Goal: Information Seeking & Learning: Check status

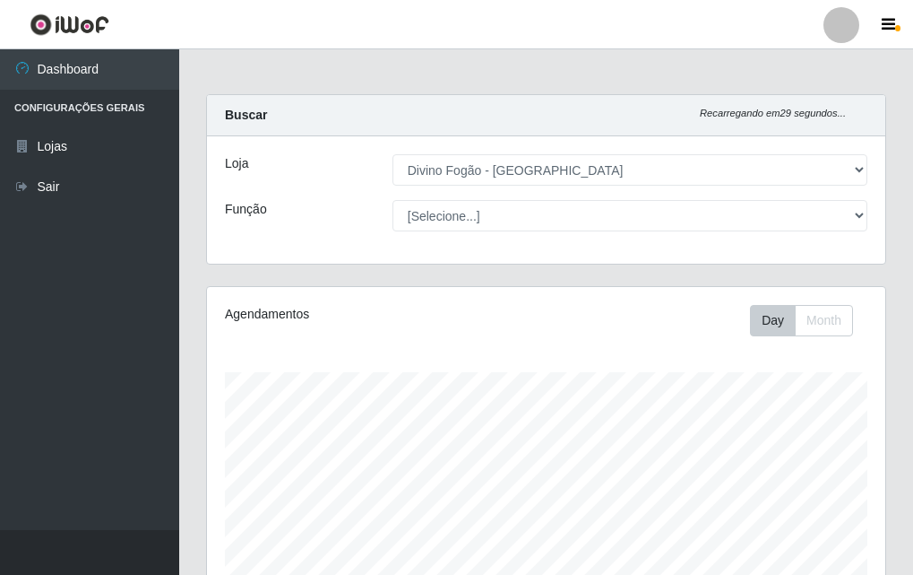
select select "499"
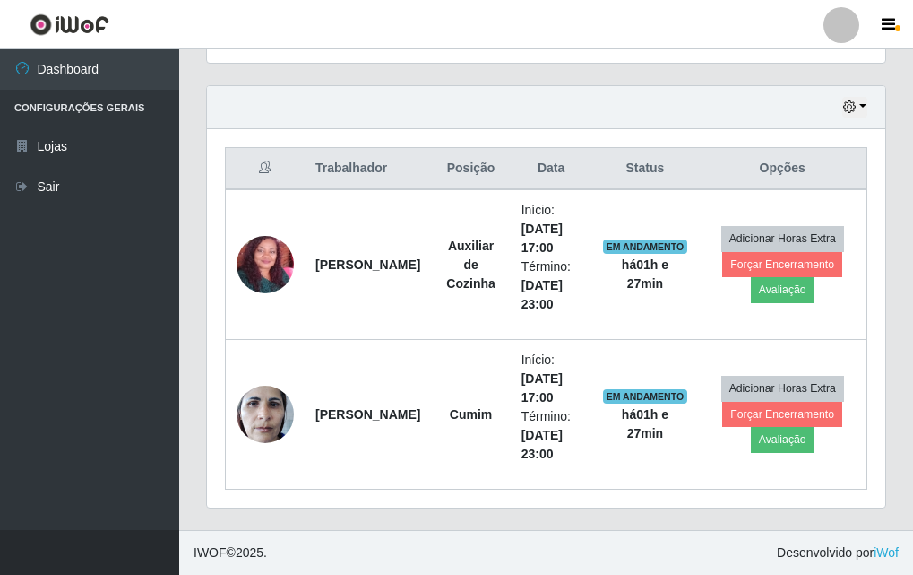
scroll to position [372, 679]
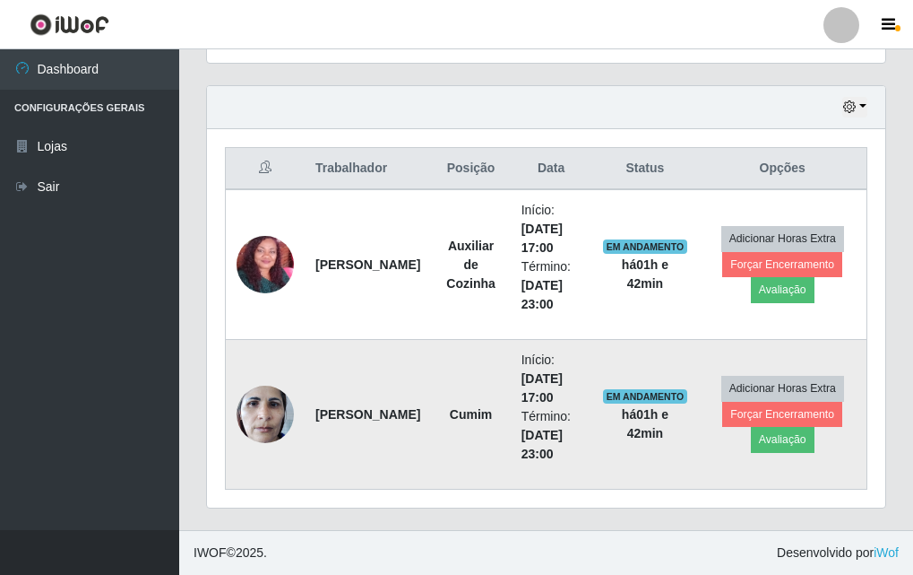
click at [274, 413] on img at bounding box center [265, 414] width 57 height 76
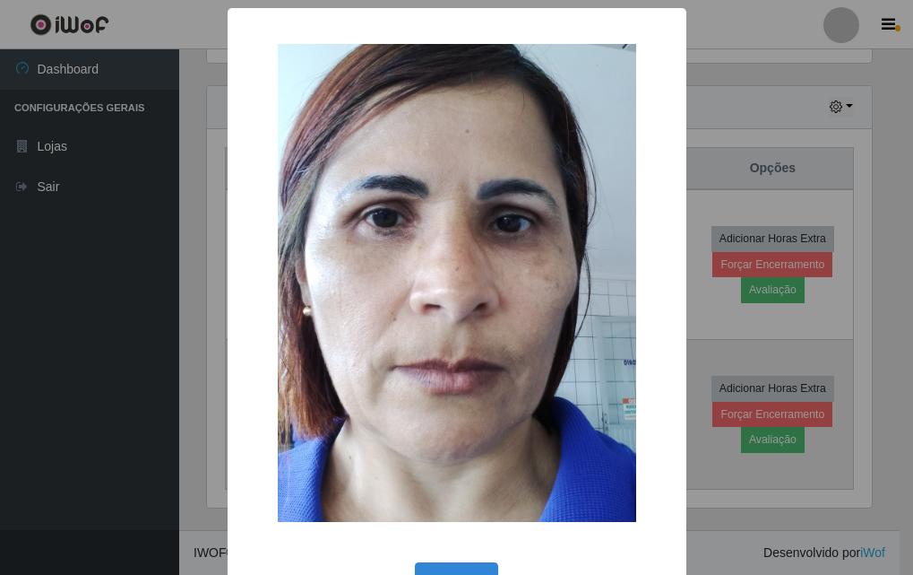
scroll to position [372, 670]
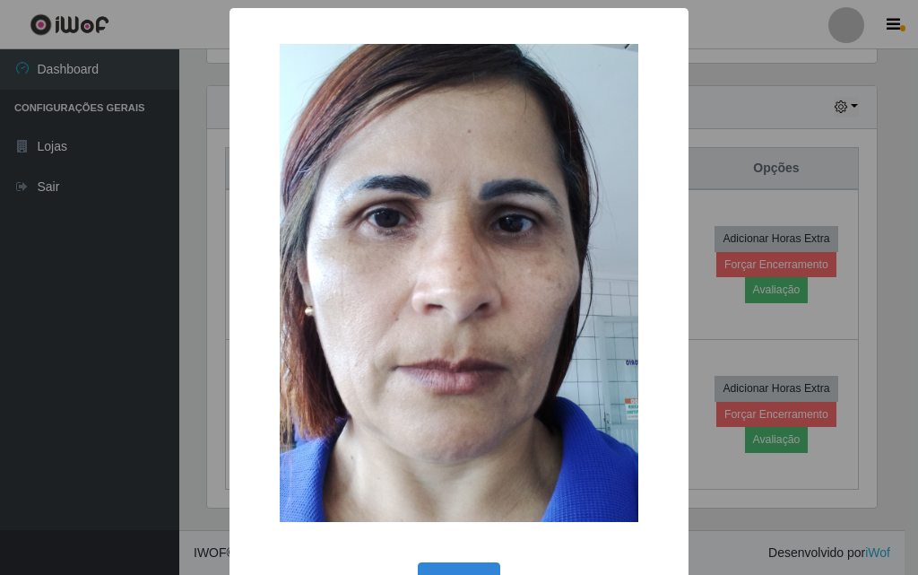
click at [221, 373] on div "× OK Cancel" at bounding box center [459, 287] width 918 height 575
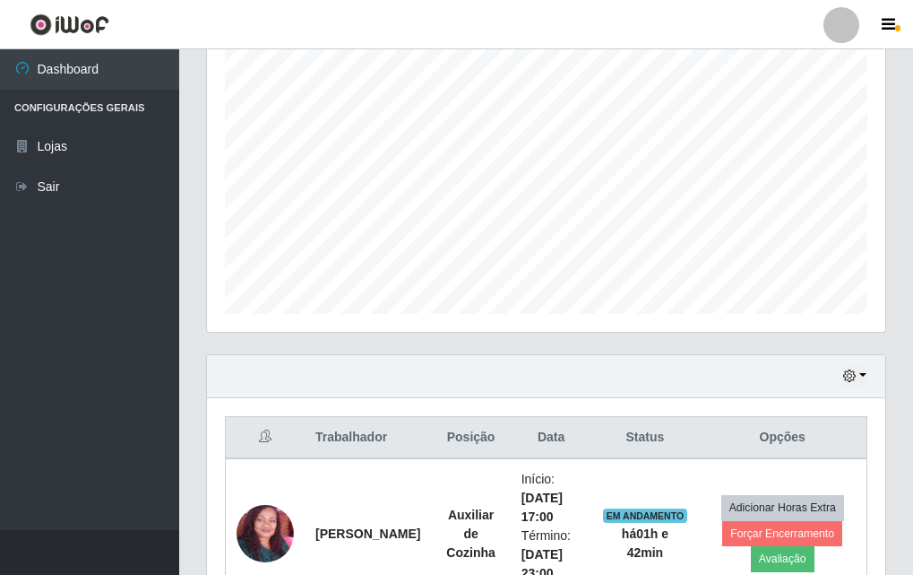
scroll to position [0, 0]
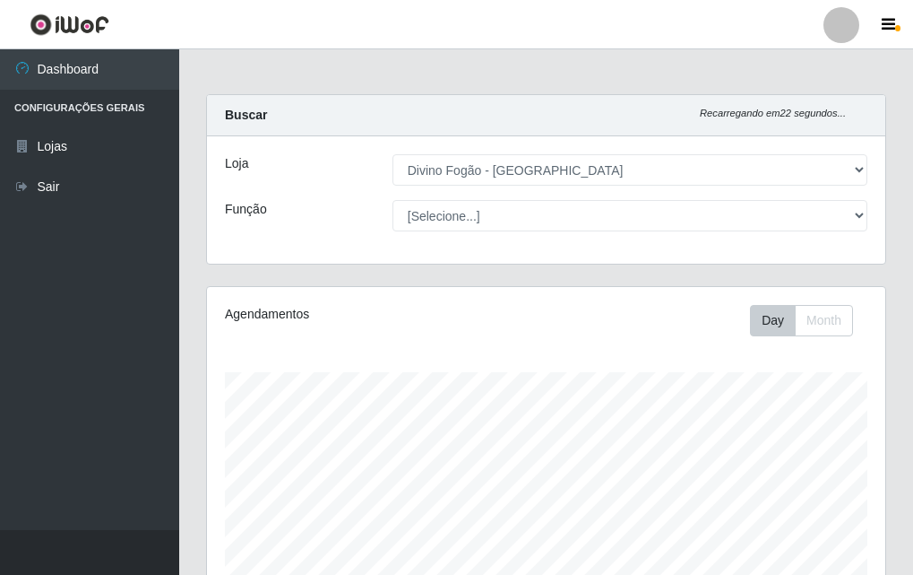
click at [450, 229] on div "Loja [Selecione...] Divino Fogão - Campina Grande Função [Selecione...] ASG ASG…" at bounding box center [546, 199] width 679 height 127
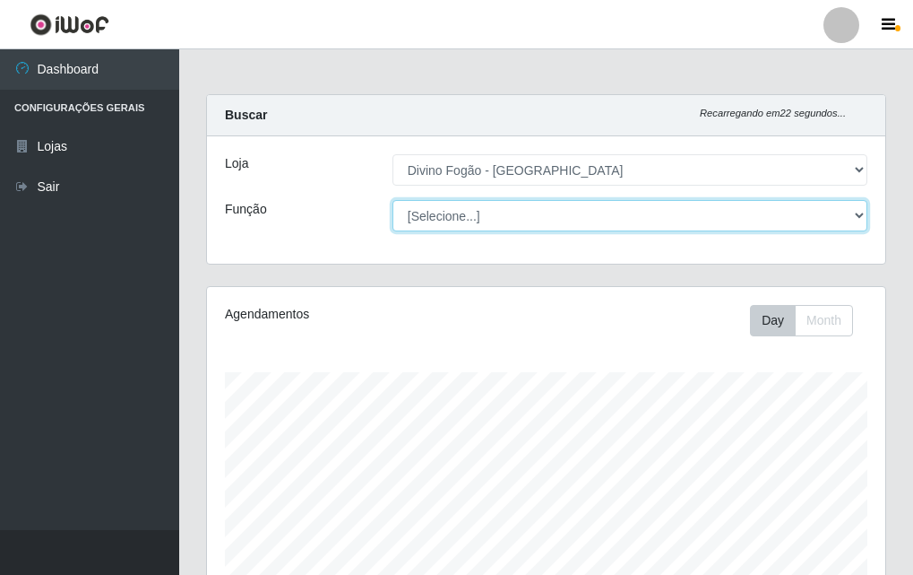
click at [450, 229] on select "[Selecione...] ASG ASG + ASG ++ Auxiliar de Cozinha Auxiliar de Cozinha + Auxil…" at bounding box center [630, 215] width 475 height 31
click at [393, 200] on select "[Selecione...] ASG ASG + ASG ++ Auxiliar de Cozinha Auxiliar de Cozinha + Auxil…" at bounding box center [630, 215] width 475 height 31
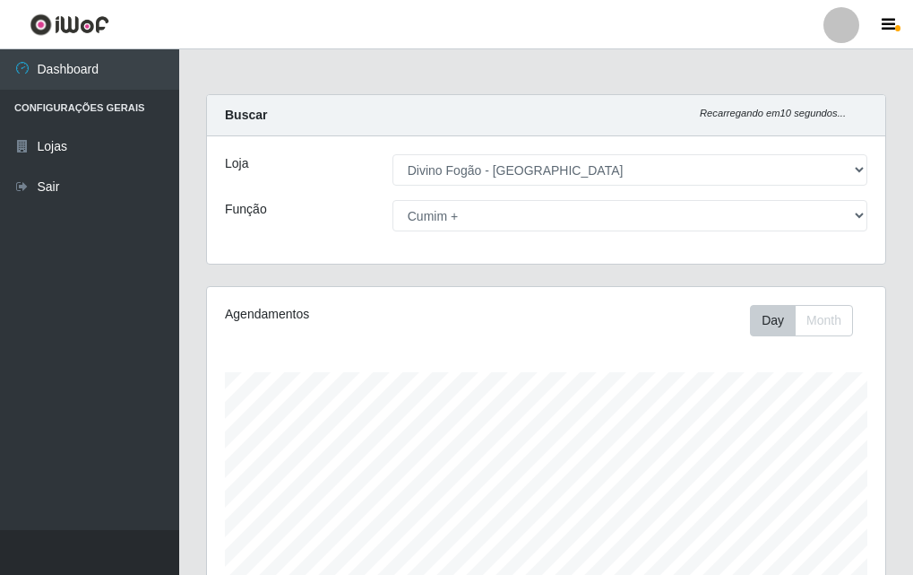
click at [401, 234] on div "Loja [Selecione...] Divino Fogão - Campina Grande Função [Selecione...] ASG ASG…" at bounding box center [546, 199] width 679 height 127
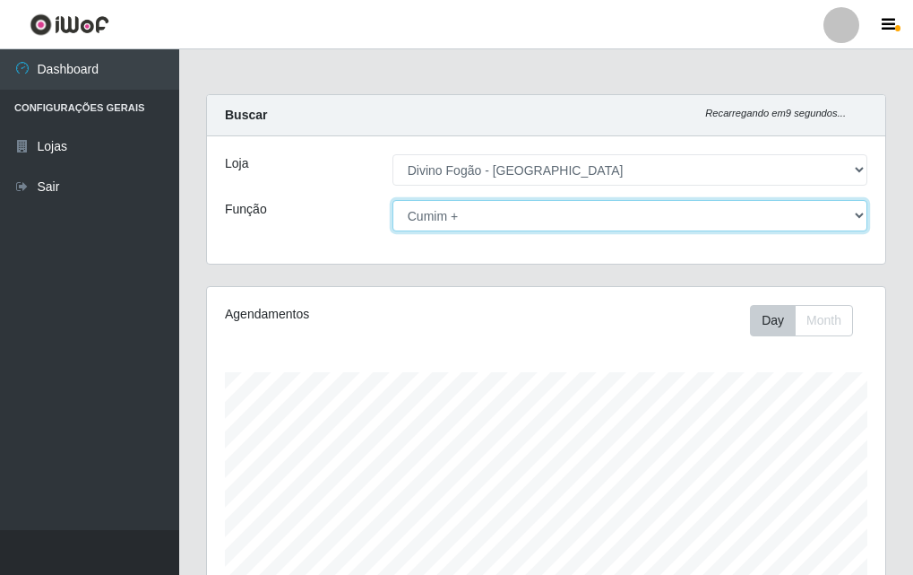
click at [416, 224] on select "[Selecione...] ASG ASG + ASG ++ Auxiliar de Cozinha Auxiliar de Cozinha + Auxil…" at bounding box center [630, 215] width 475 height 31
click at [393, 200] on select "[Selecione...] ASG ASG + ASG ++ Auxiliar de Cozinha Auxiliar de Cozinha + Auxil…" at bounding box center [630, 215] width 475 height 31
drag, startPoint x: 469, startPoint y: 212, endPoint x: 470, endPoint y: 229, distance: 17.1
click at [469, 212] on select "[Selecione...] ASG ASG + ASG ++ Auxiliar de Cozinha Auxiliar de Cozinha + Auxil…" at bounding box center [630, 215] width 475 height 31
click at [393, 200] on select "[Selecione...] ASG ASG + ASG ++ Auxiliar de Cozinha Auxiliar de Cozinha + Auxil…" at bounding box center [630, 215] width 475 height 31
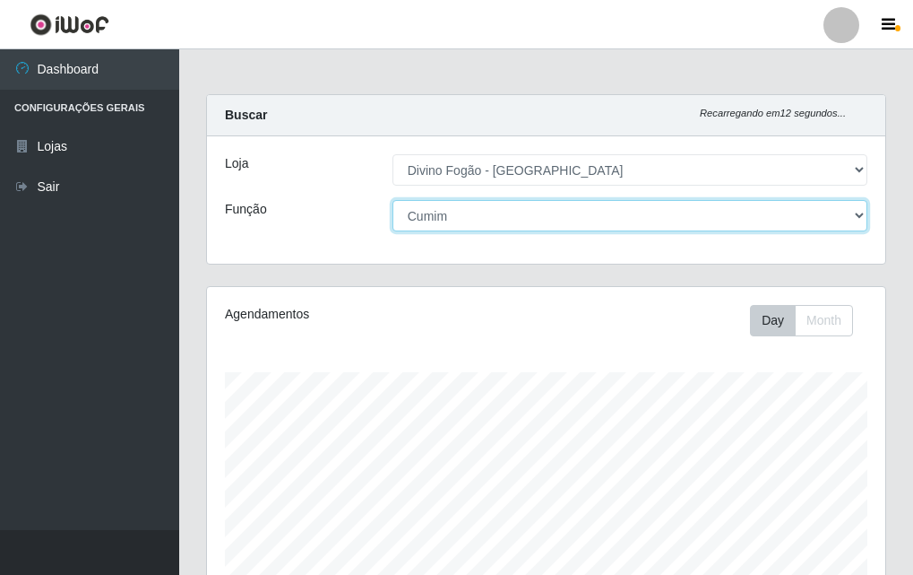
scroll to position [297, 0]
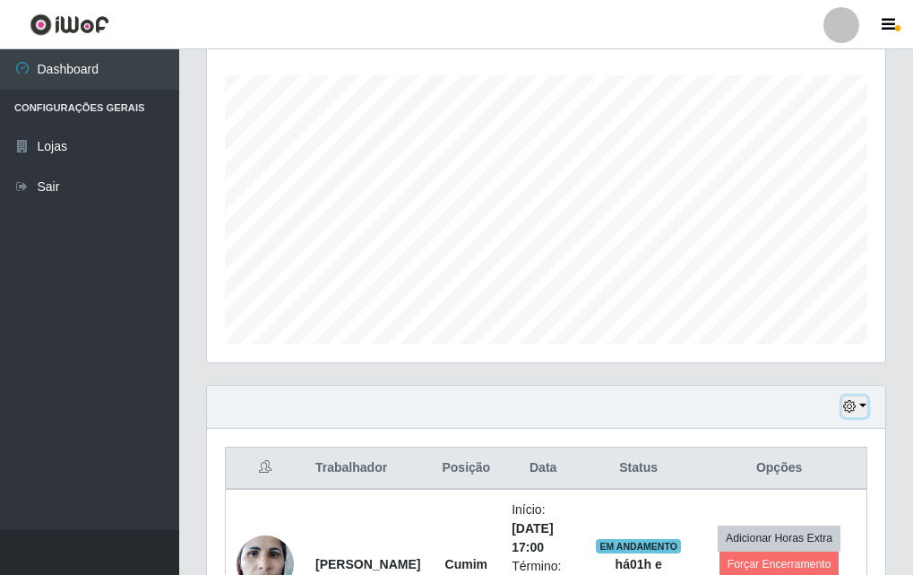
click at [861, 411] on button "button" at bounding box center [855, 406] width 25 height 21
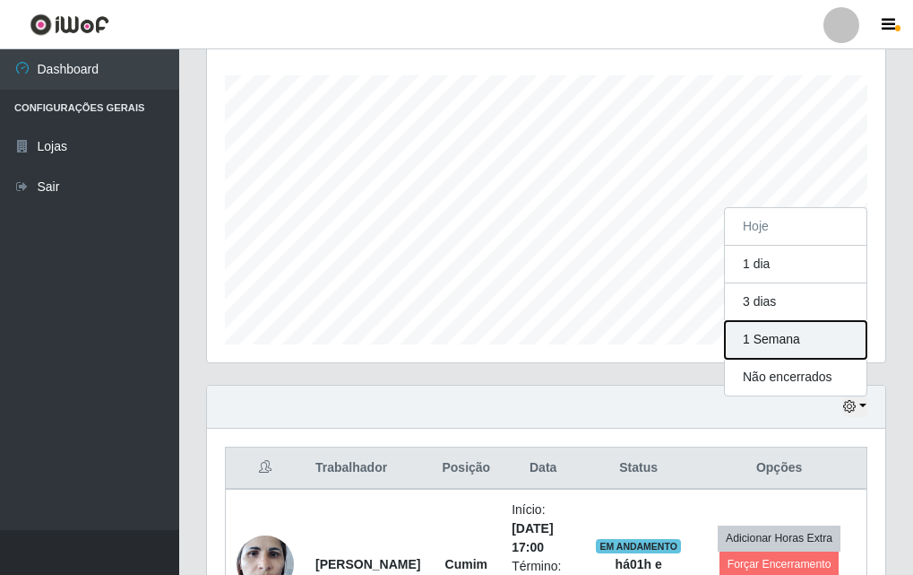
click at [781, 336] on button "1 Semana" at bounding box center [796, 340] width 142 height 38
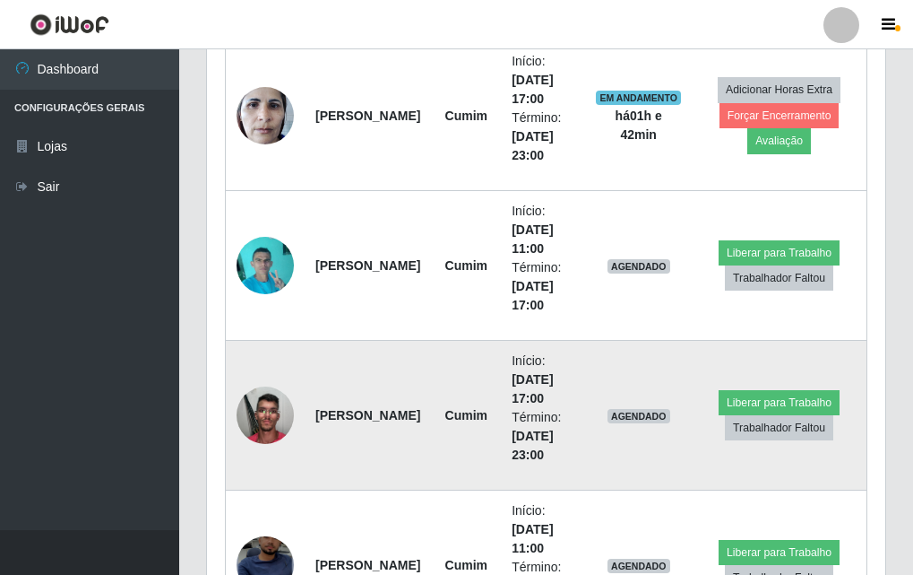
scroll to position [1014, 0]
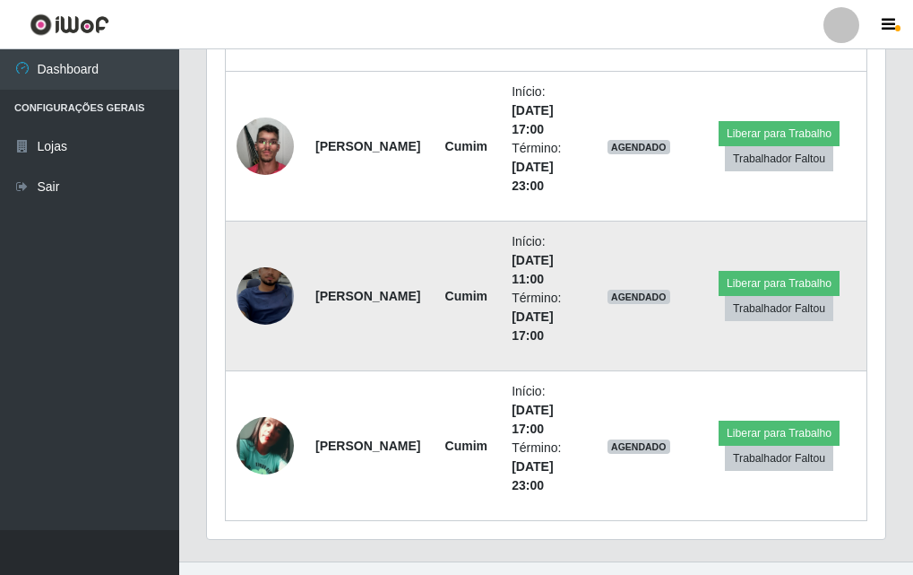
click at [228, 288] on td at bounding box center [266, 296] width 80 height 150
click at [257, 294] on img at bounding box center [265, 296] width 57 height 125
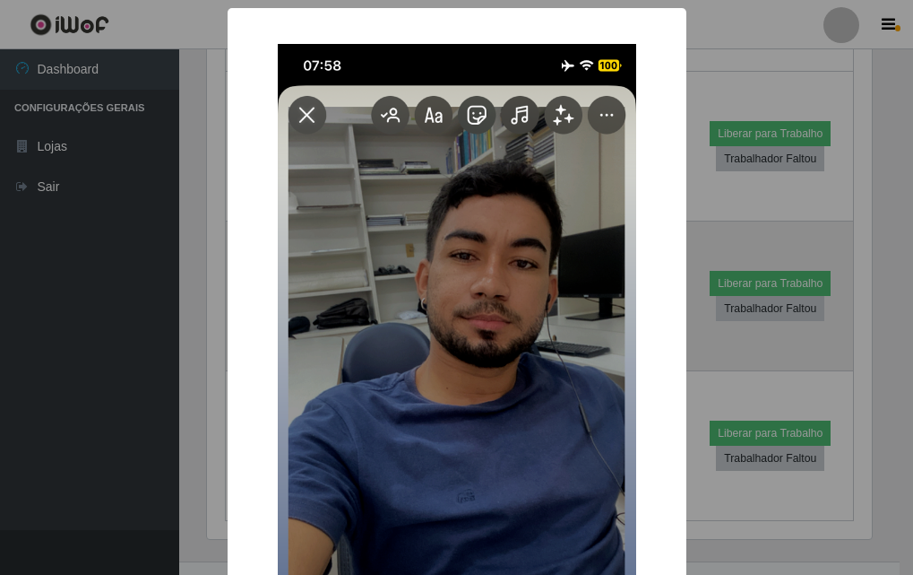
scroll to position [372, 670]
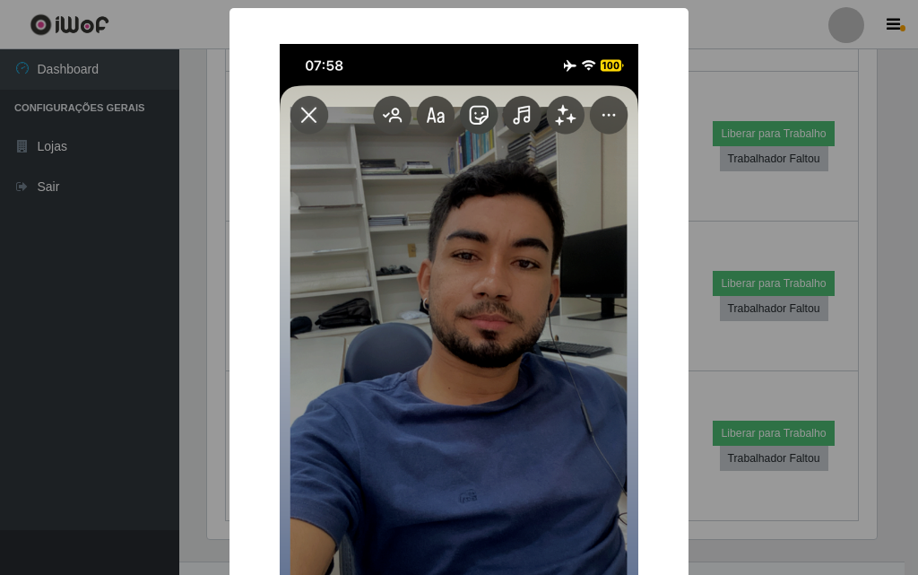
click at [229, 325] on div "× OK Cancel" at bounding box center [458, 466] width 459 height 917
click at [220, 417] on div "× OK Cancel" at bounding box center [459, 287] width 918 height 575
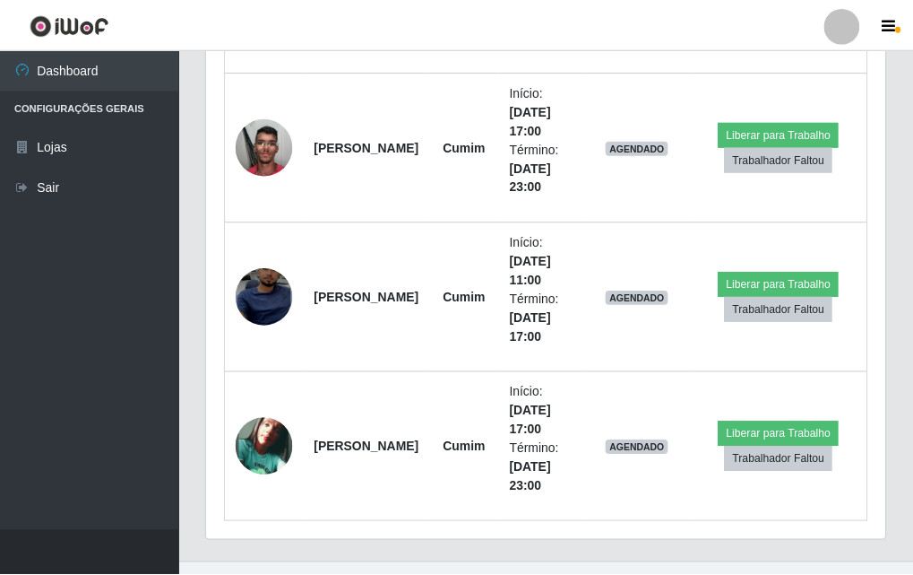
scroll to position [372, 679]
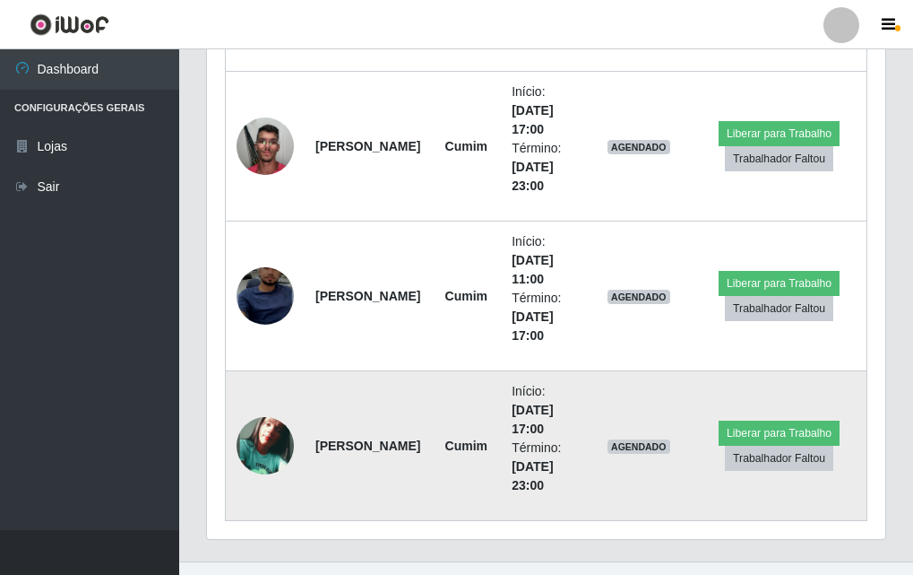
click at [278, 442] on img at bounding box center [265, 445] width 57 height 57
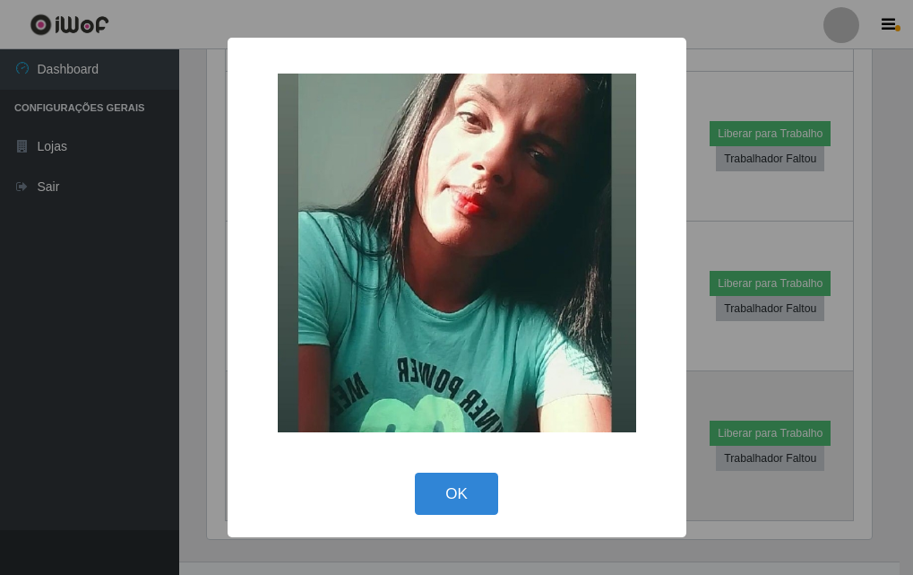
scroll to position [372, 670]
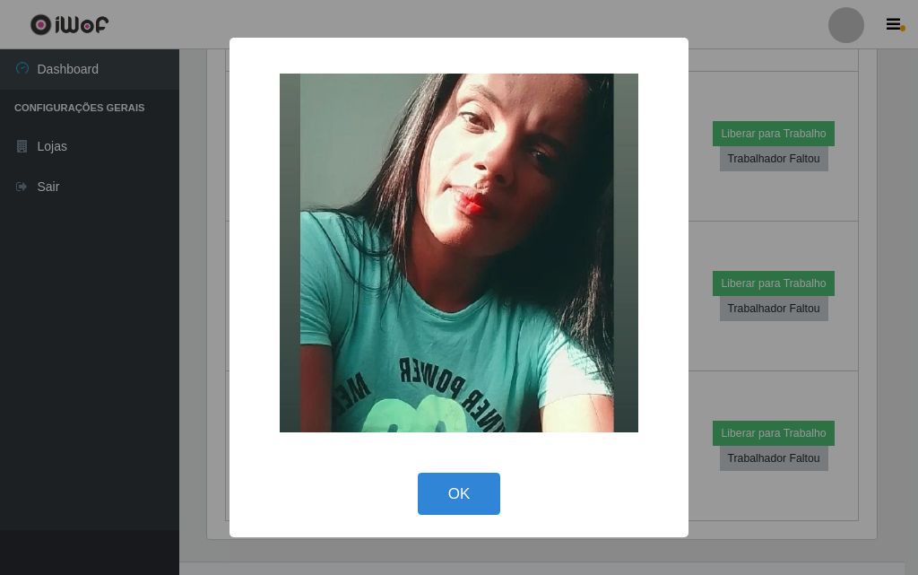
click at [179, 383] on div "× OK Cancel" at bounding box center [459, 287] width 918 height 575
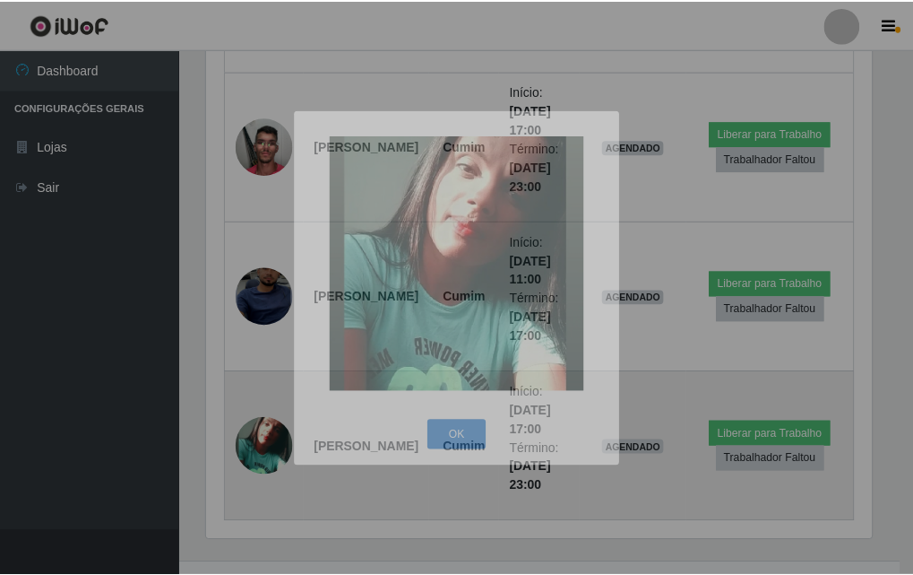
scroll to position [372, 679]
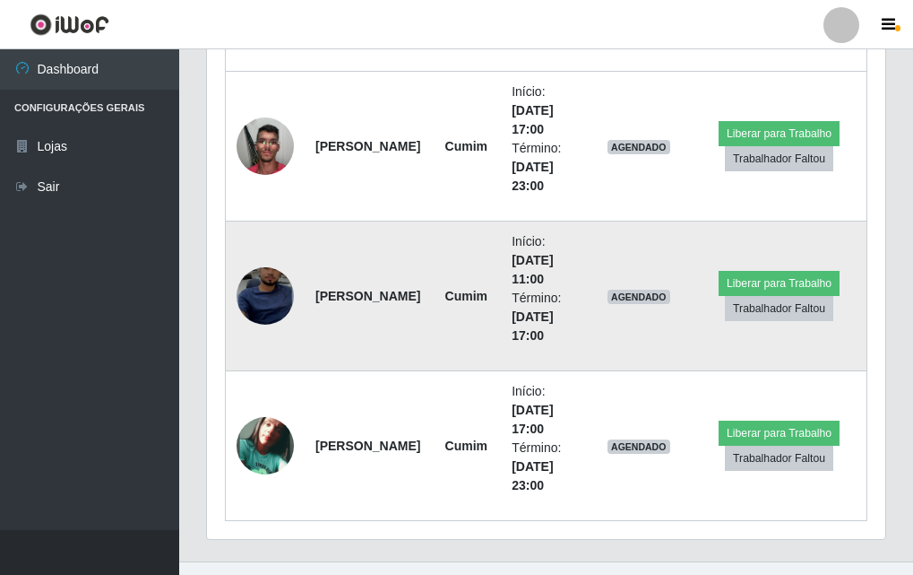
click at [277, 299] on img at bounding box center [265, 296] width 57 height 125
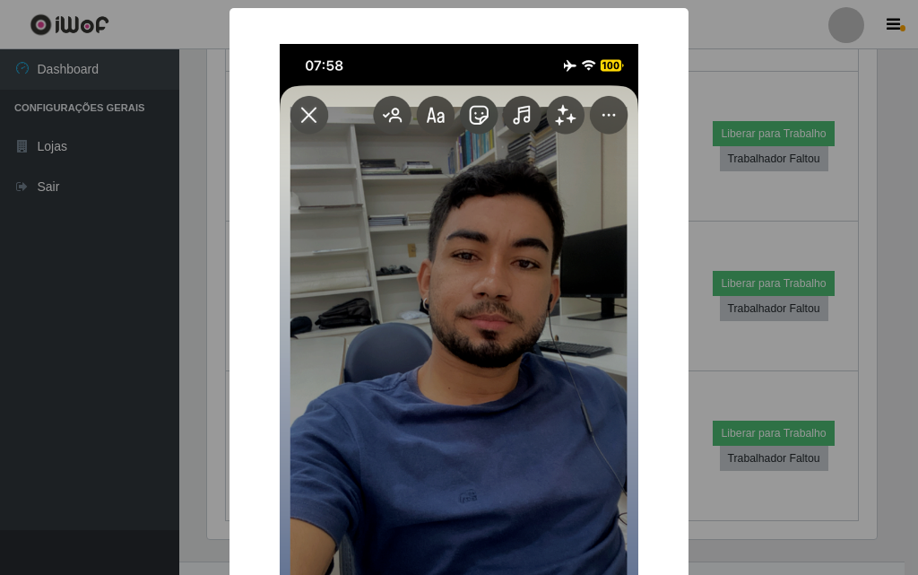
scroll to position [359, 0]
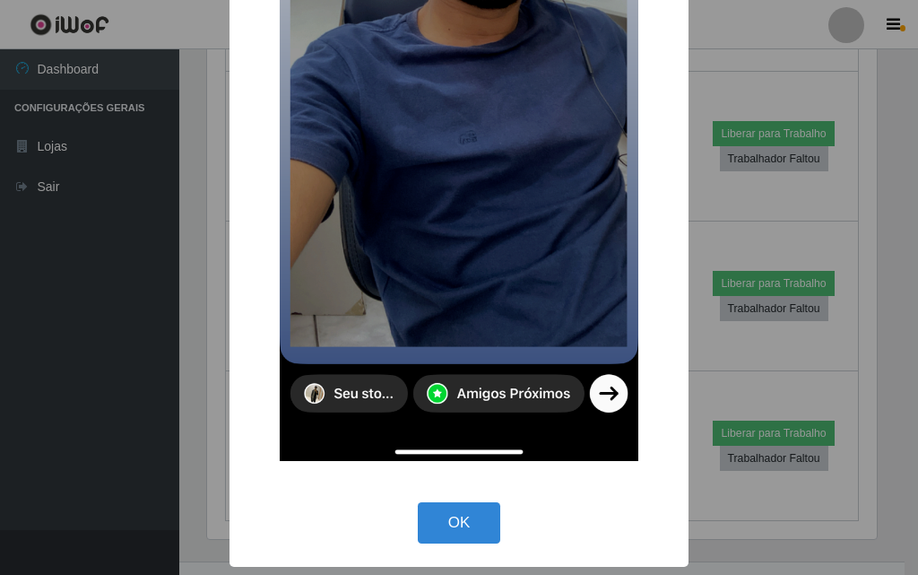
click at [512, 398] on img at bounding box center [459, 73] width 359 height 776
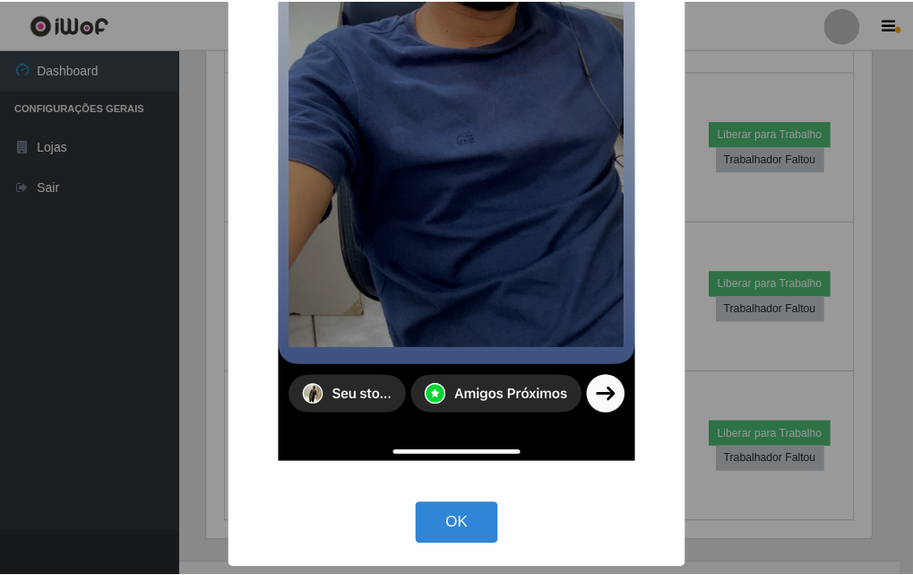
scroll to position [0, 0]
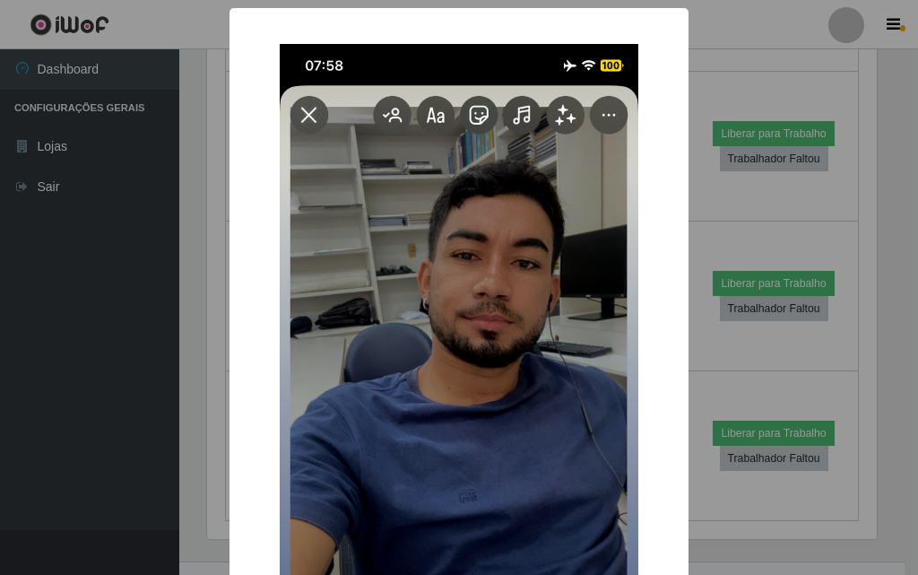
click at [183, 223] on div "× OK Cancel" at bounding box center [459, 287] width 918 height 575
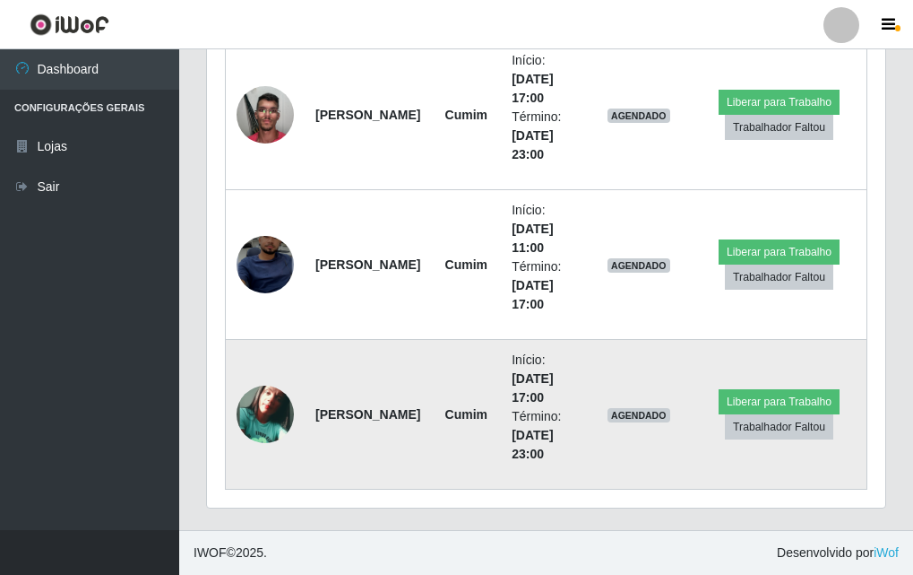
click at [262, 397] on img at bounding box center [265, 413] width 57 height 57
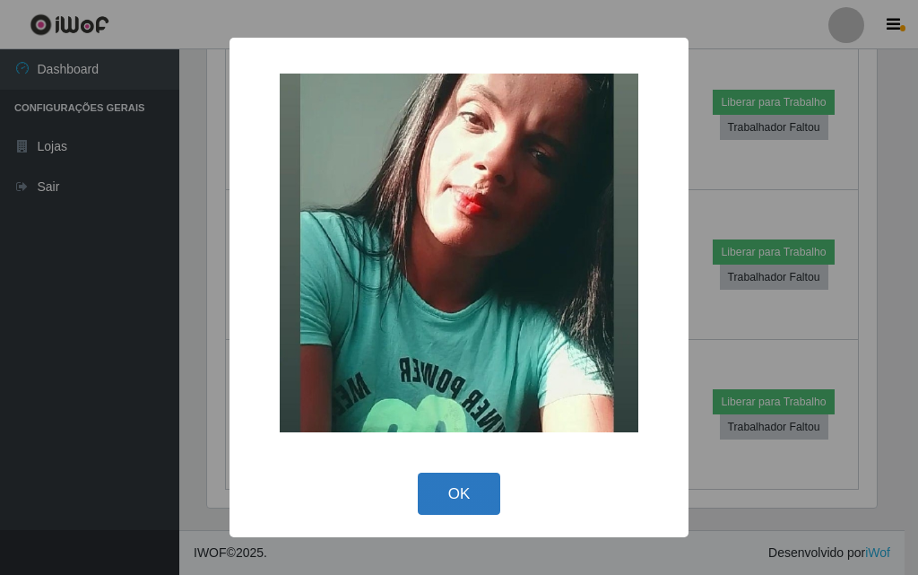
click at [481, 488] on button "OK" at bounding box center [459, 493] width 83 height 42
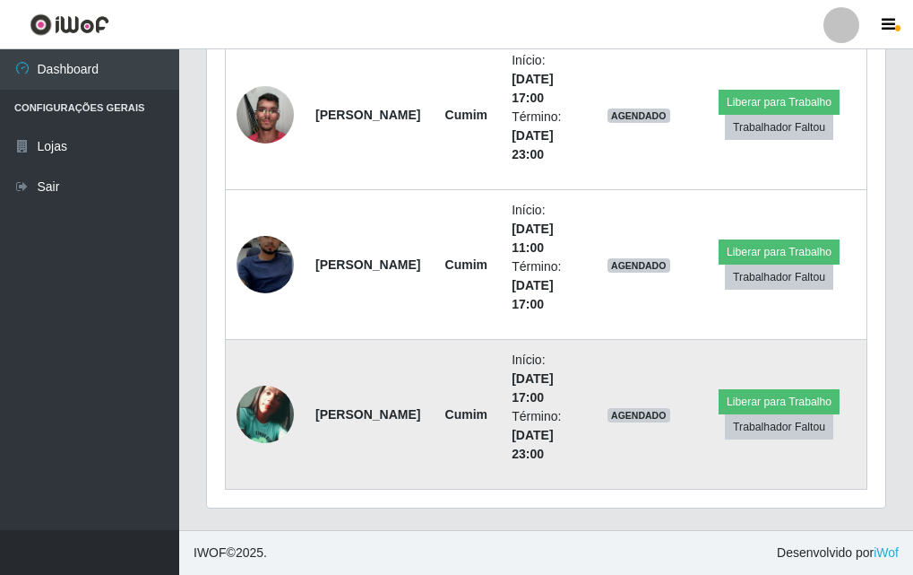
click at [293, 413] on img at bounding box center [265, 413] width 57 height 57
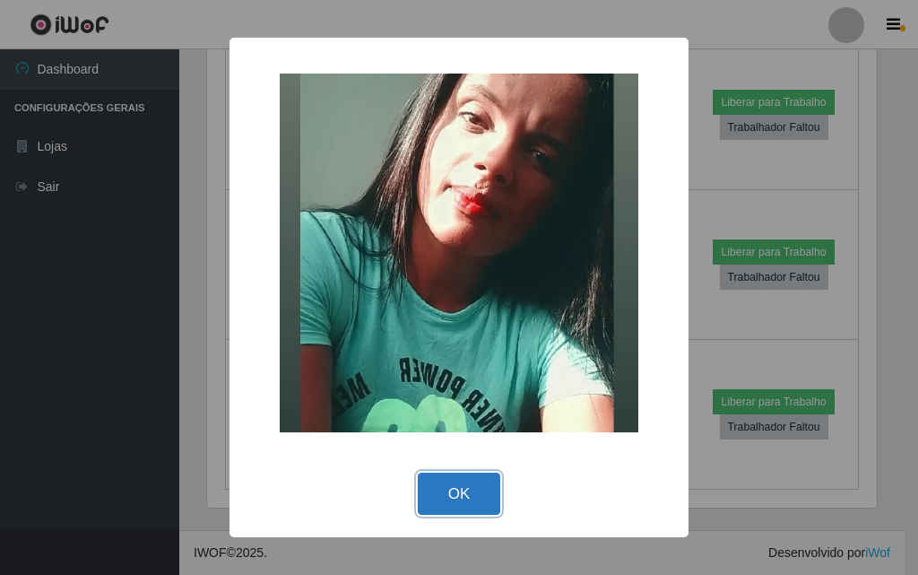
click at [432, 506] on button "OK" at bounding box center [459, 493] width 83 height 42
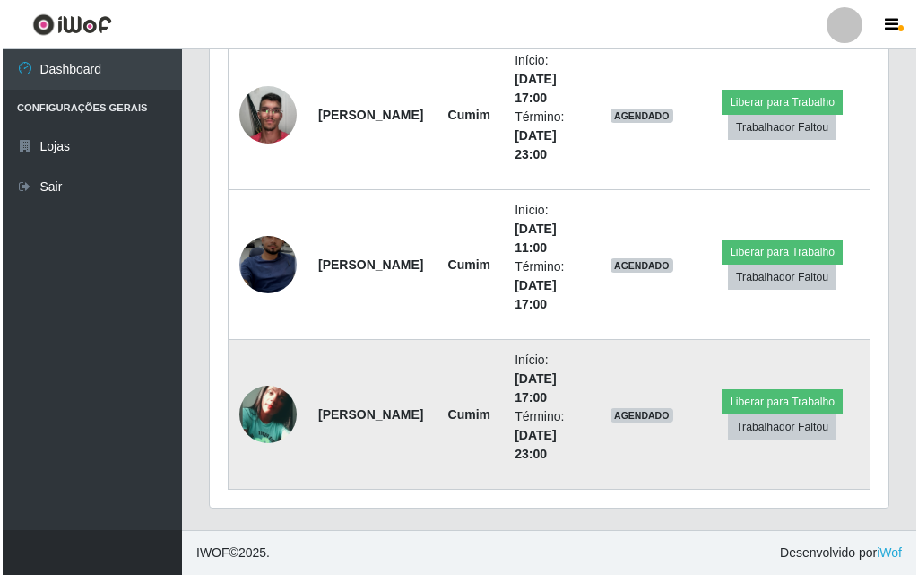
scroll to position [956, 0]
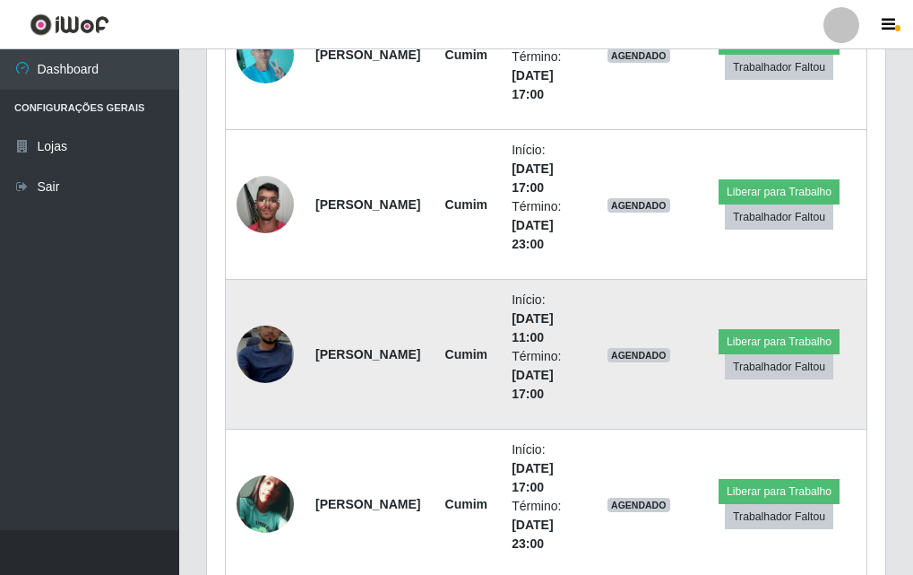
click at [308, 342] on td "[PERSON_NAME]" at bounding box center [368, 355] width 126 height 150
click at [283, 355] on img at bounding box center [265, 354] width 57 height 125
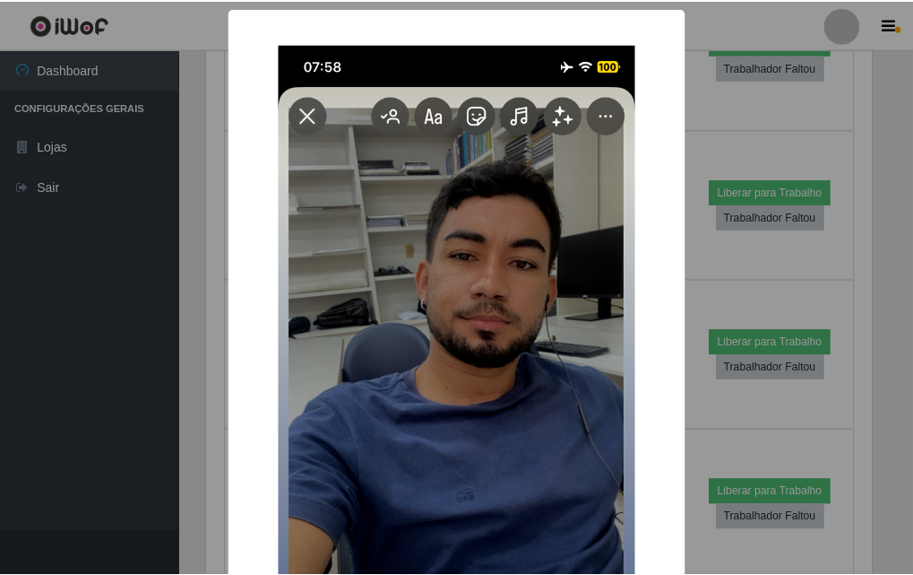
scroll to position [359, 0]
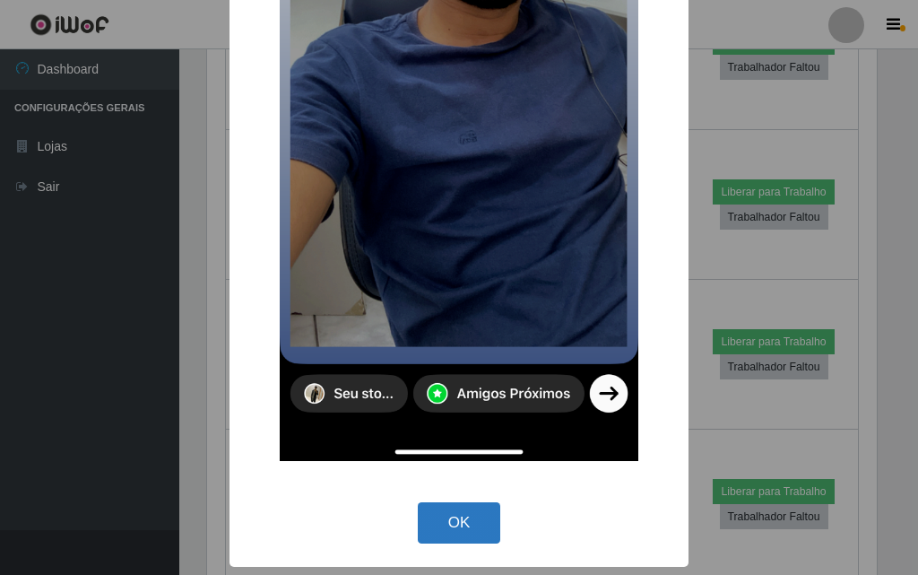
click at [486, 538] on button "OK" at bounding box center [459, 523] width 83 height 42
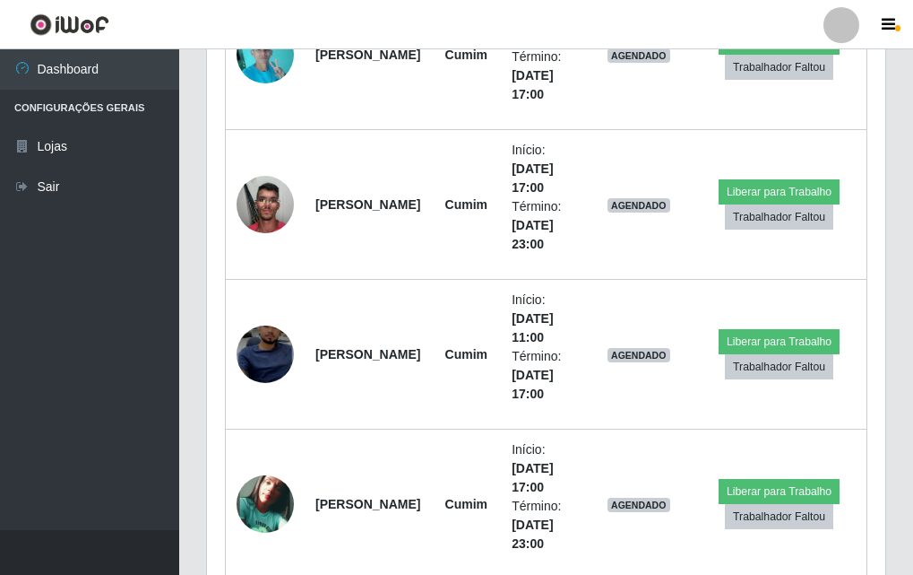
scroll to position [895993, 895686]
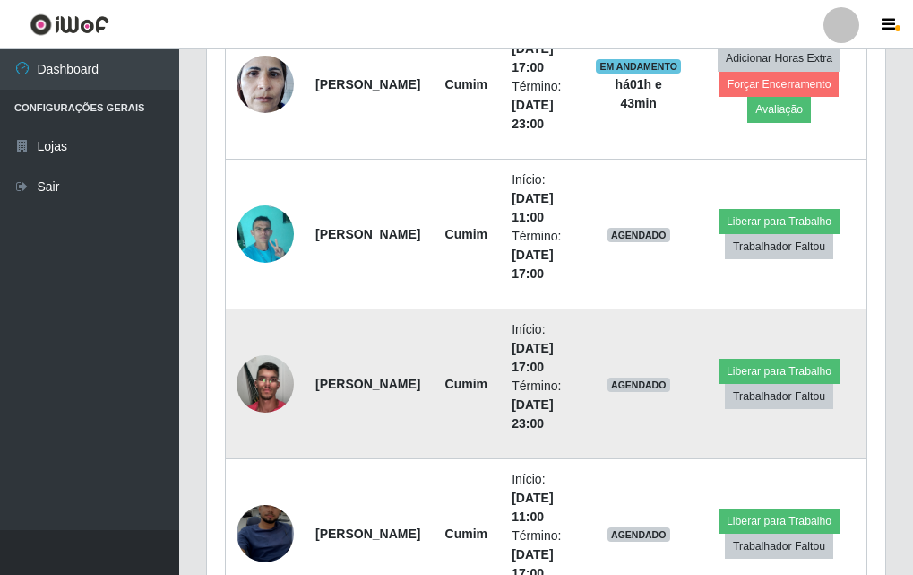
click at [247, 397] on img at bounding box center [265, 383] width 57 height 76
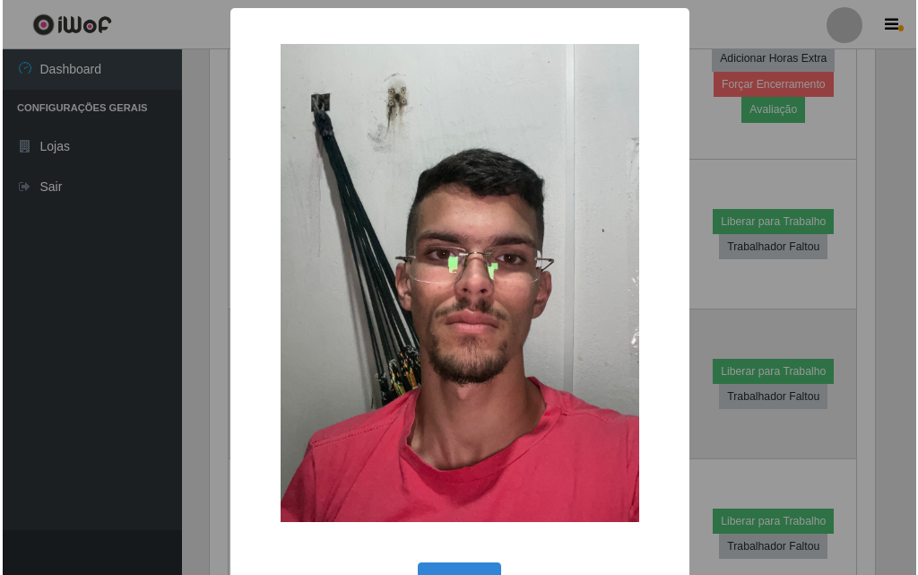
scroll to position [895993, 895695]
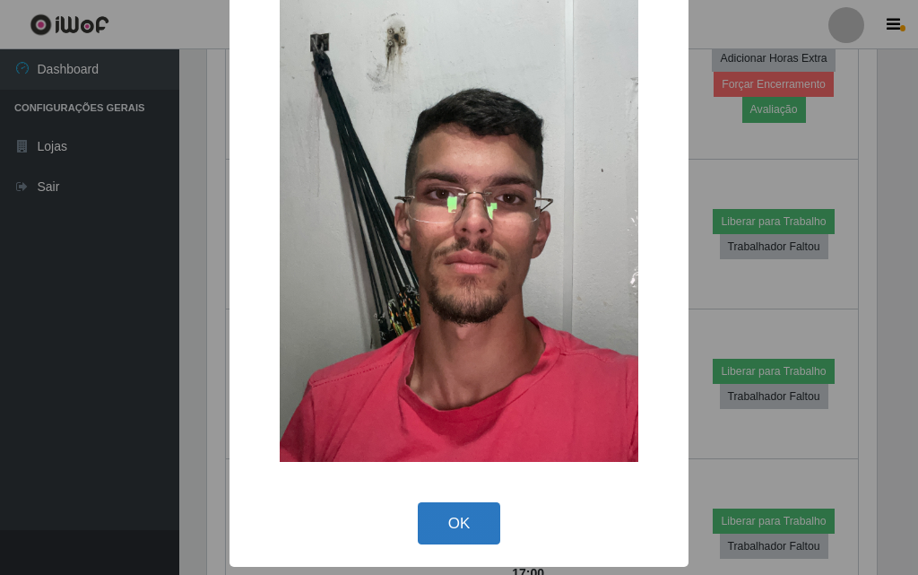
click at [430, 523] on button "OK" at bounding box center [459, 523] width 83 height 42
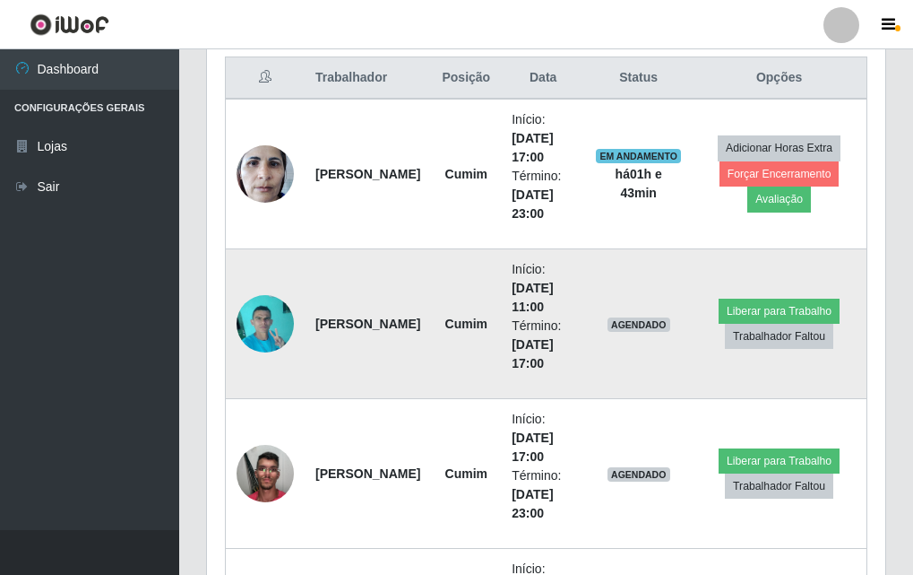
click at [294, 341] on td at bounding box center [266, 324] width 80 height 150
click at [275, 324] on img at bounding box center [265, 323] width 57 height 76
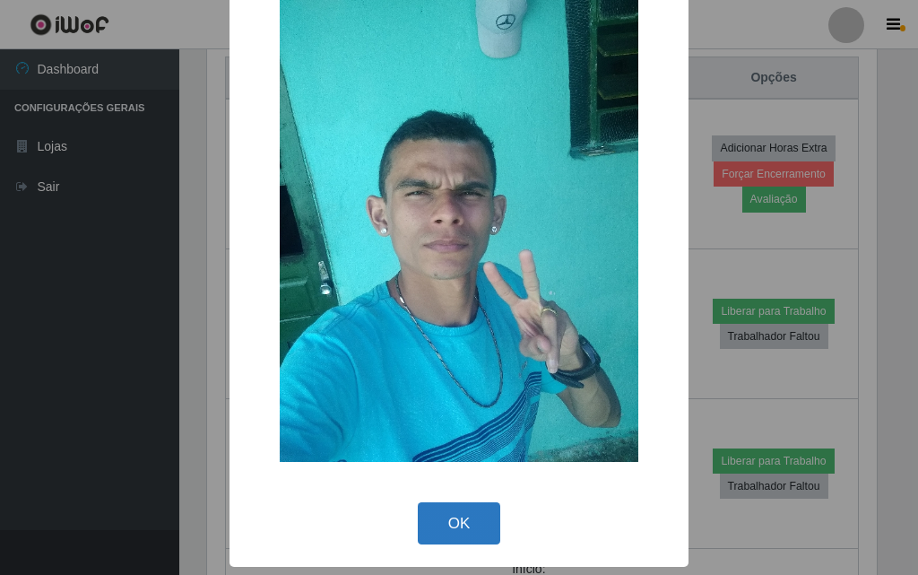
drag, startPoint x: 452, startPoint y: 518, endPoint x: 451, endPoint y: 506, distance: 12.6
click at [452, 512] on button "OK" at bounding box center [459, 523] width 83 height 42
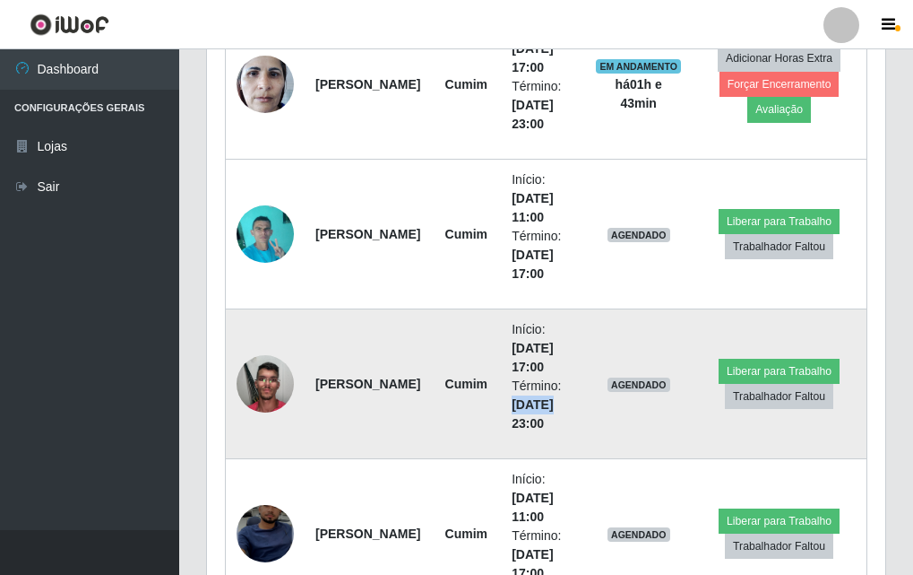
drag, startPoint x: 553, startPoint y: 398, endPoint x: 501, endPoint y: 424, distance: 58.1
click at [501, 426] on td "Início: [DATE] 17:00 Término: [DATE] 23:00" at bounding box center [543, 384] width 84 height 150
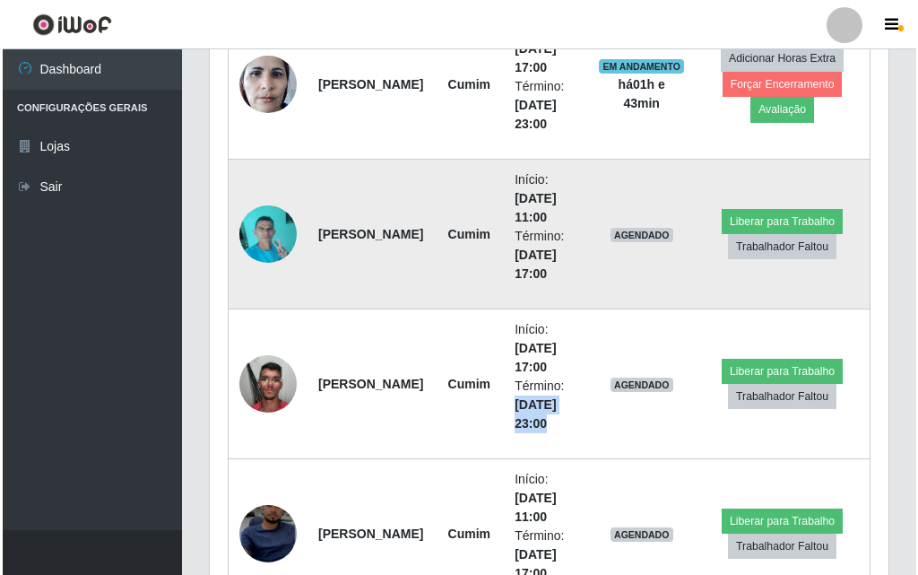
scroll to position [597, 0]
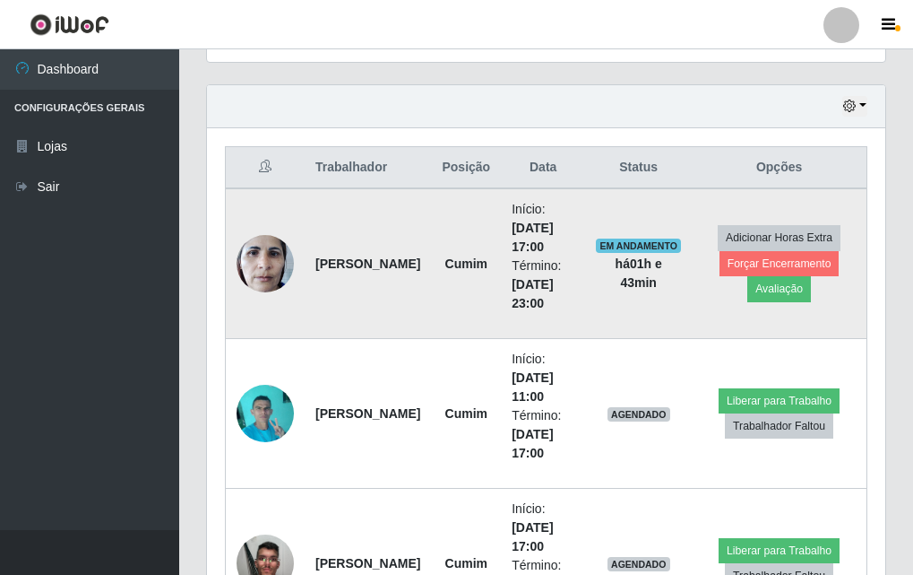
click at [286, 278] on img at bounding box center [265, 263] width 57 height 76
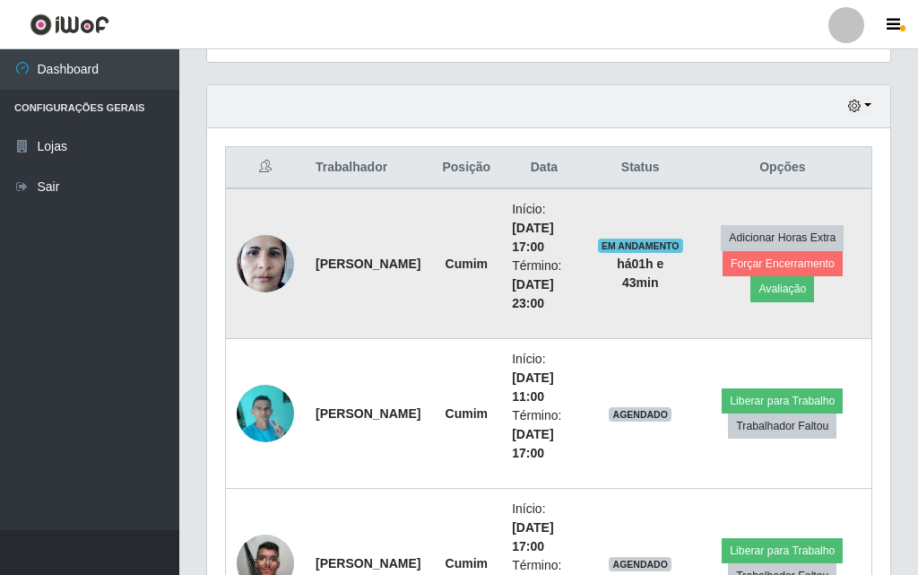
scroll to position [895993, 895695]
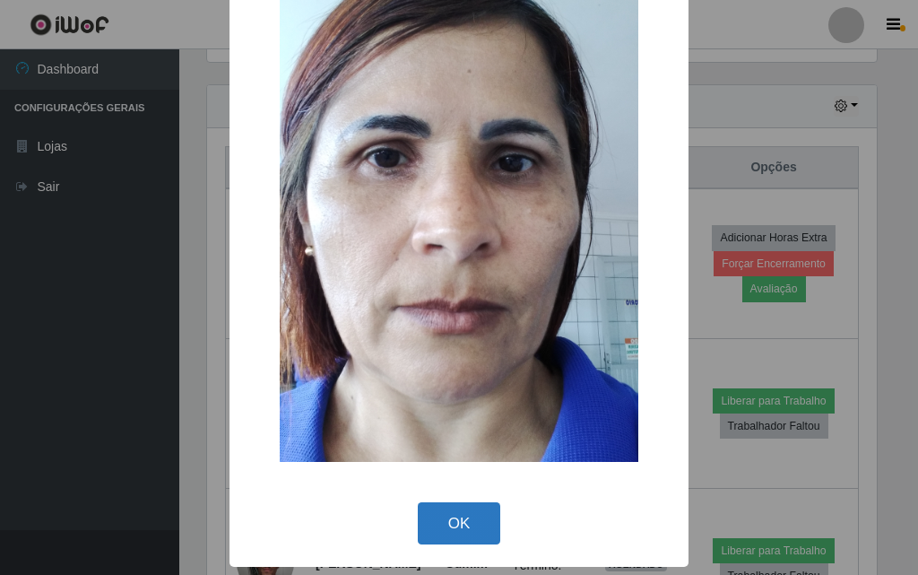
click at [436, 528] on button "OK" at bounding box center [459, 523] width 83 height 42
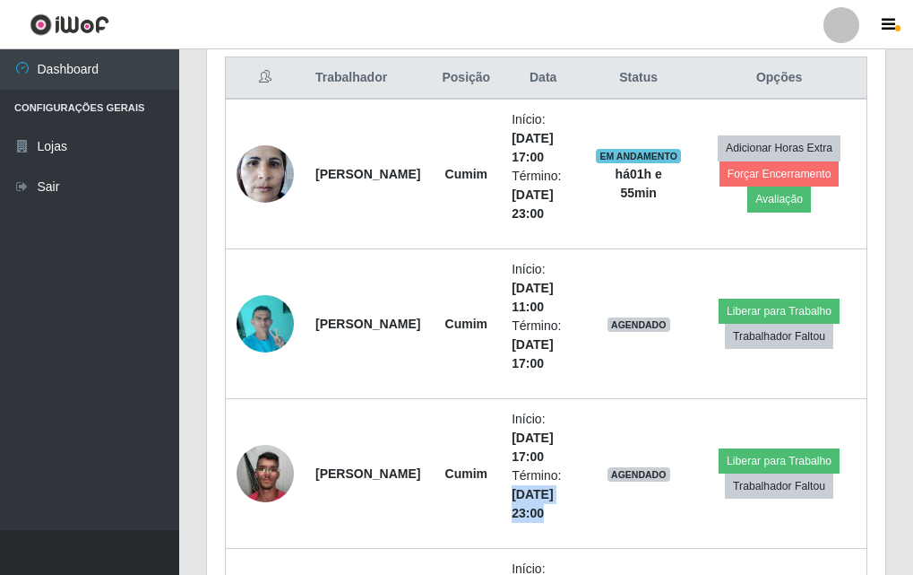
scroll to position [776, 0]
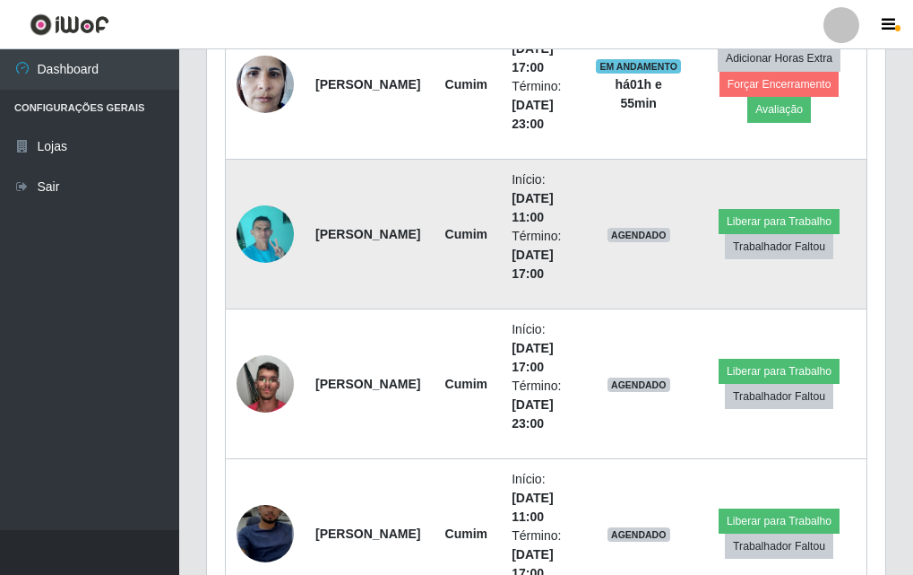
drag, startPoint x: 334, startPoint y: 305, endPoint x: 360, endPoint y: 306, distance: 26.0
click at [340, 308] on tbody "[PERSON_NAME] Início: [DATE] 17:00 Término: [DATE] 23:00 EM ANDAMENTO há 01 h e…" at bounding box center [547, 383] width 642 height 749
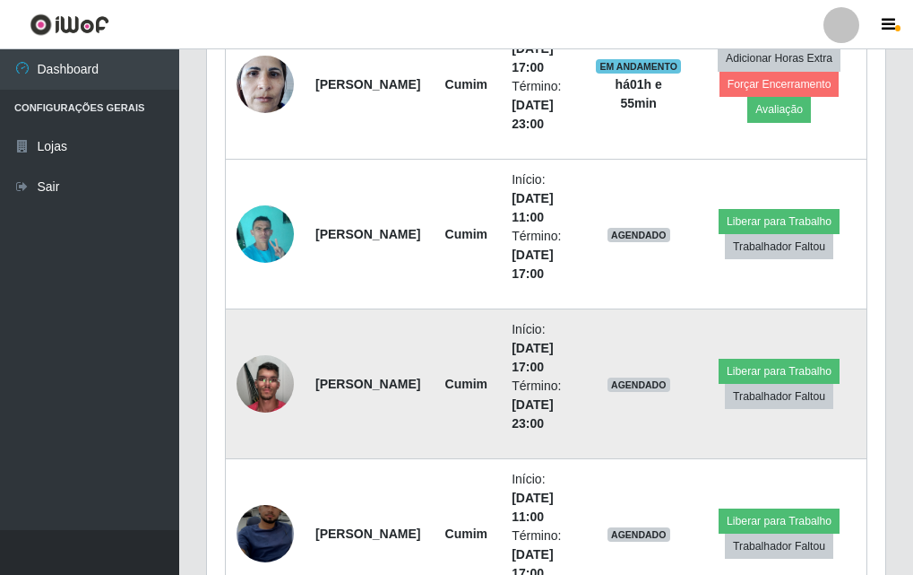
click at [376, 348] on td "[PERSON_NAME]" at bounding box center [368, 384] width 126 height 150
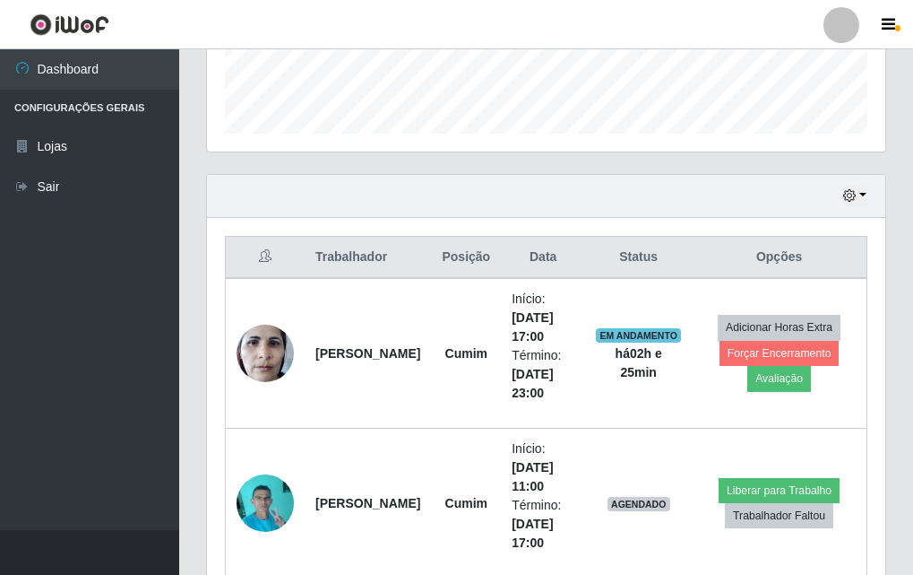
scroll to position [59, 0]
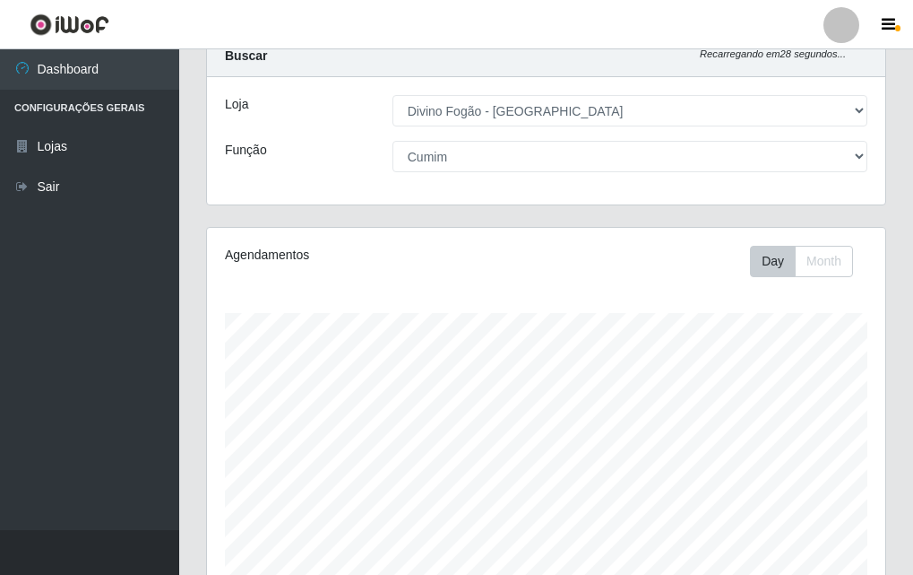
click at [439, 127] on div "Loja [Selecione...] Divino Fogão - Campina Grande Função [Selecione...] ASG ASG…" at bounding box center [546, 140] width 679 height 127
click at [442, 140] on div "Loja [Selecione...] Divino Fogão - Campina Grande Função [Selecione...] ASG ASG…" at bounding box center [546, 140] width 679 height 127
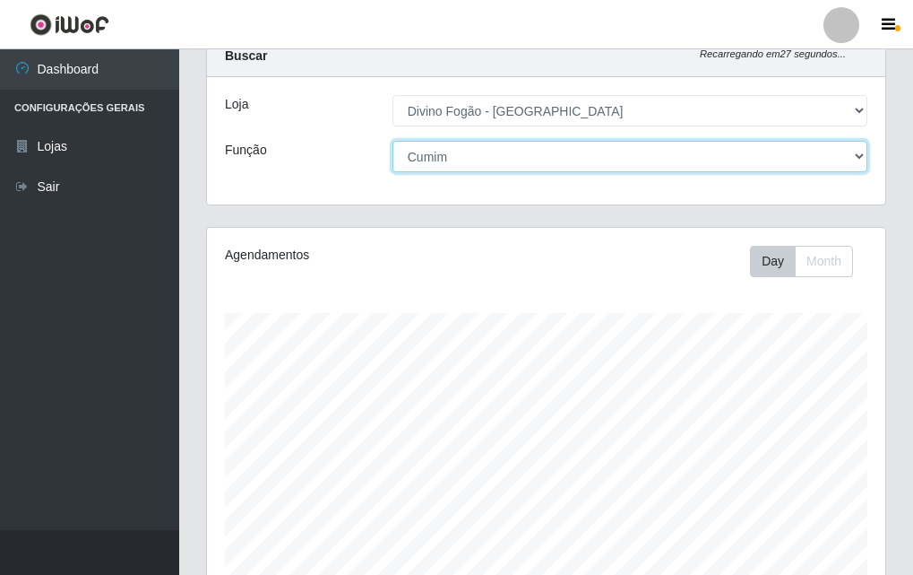
click at [441, 157] on select "[Selecione...] ASG ASG + ASG ++ Auxiliar de Cozinha Auxiliar de Cozinha + Auxil…" at bounding box center [630, 156] width 475 height 31
click at [393, 141] on select "[Selecione...] ASG ASG + ASG ++ Auxiliar de Cozinha Auxiliar de Cozinha + Auxil…" at bounding box center [630, 156] width 475 height 31
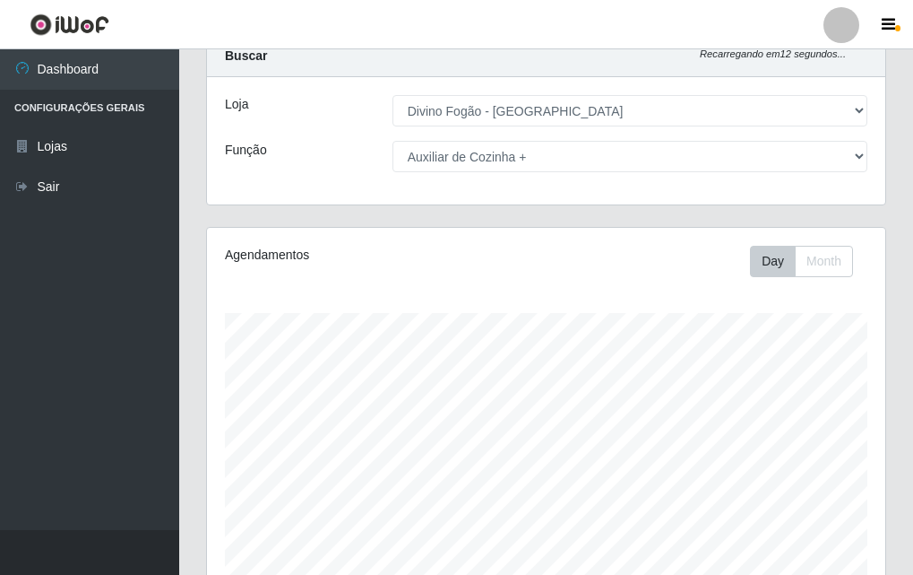
click at [482, 298] on div "Agendamentos Day Month 04/09 Agendamentos 24" at bounding box center [546, 414] width 679 height 372
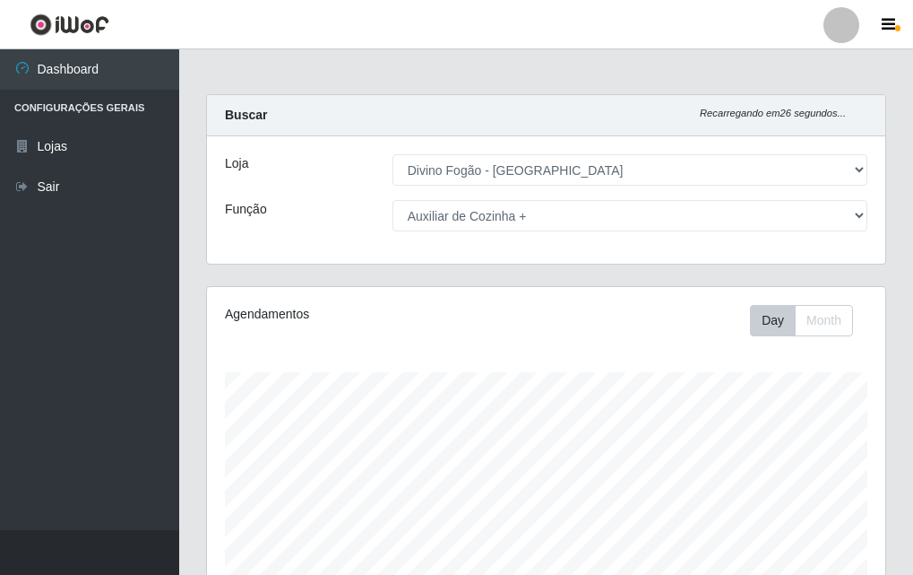
scroll to position [627, 0]
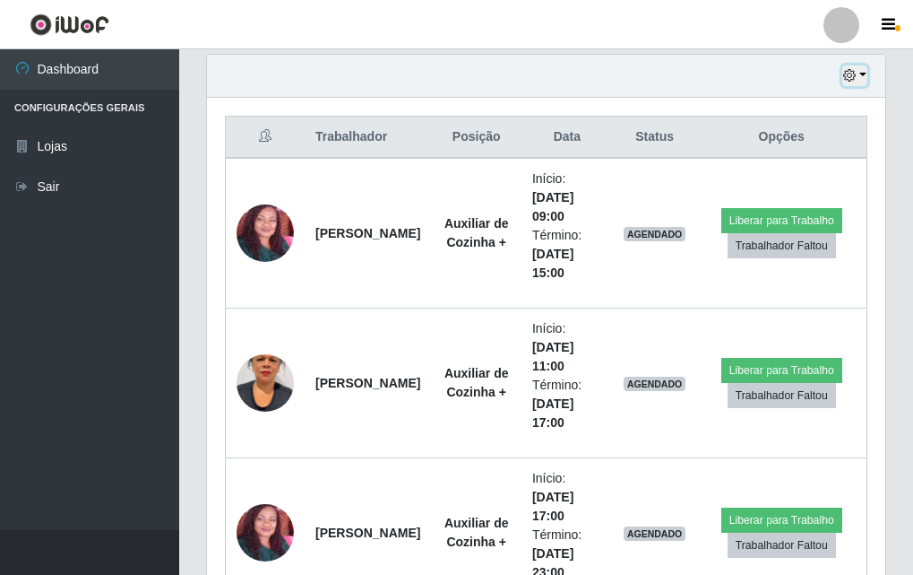
click at [855, 75] on icon "button" at bounding box center [849, 75] width 13 height 13
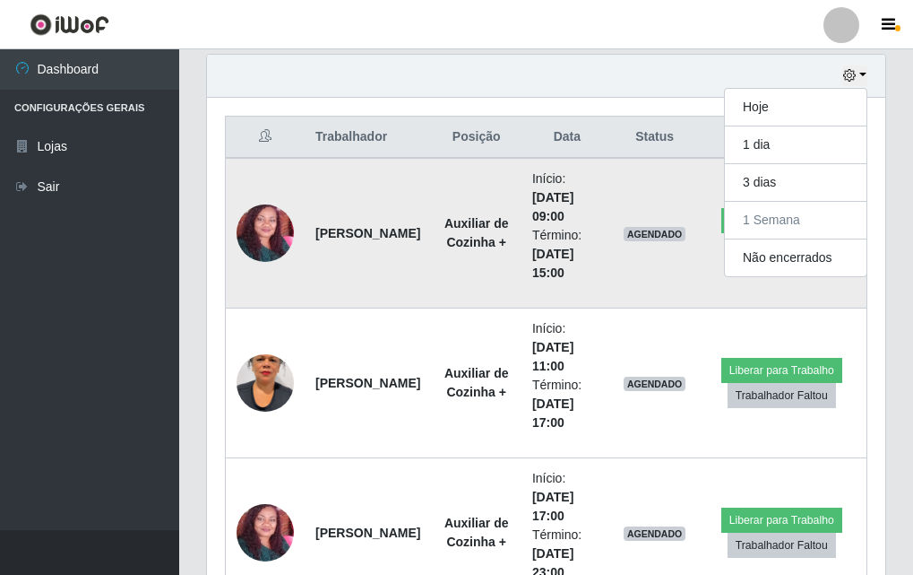
click at [434, 294] on td "Auxiliar de Cozinha +" at bounding box center [476, 233] width 90 height 151
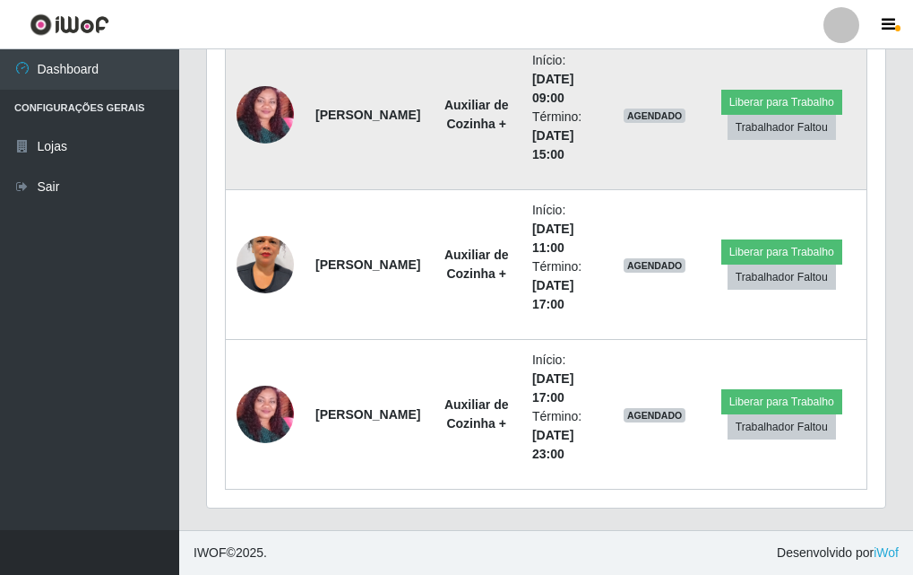
scroll to position [118, 0]
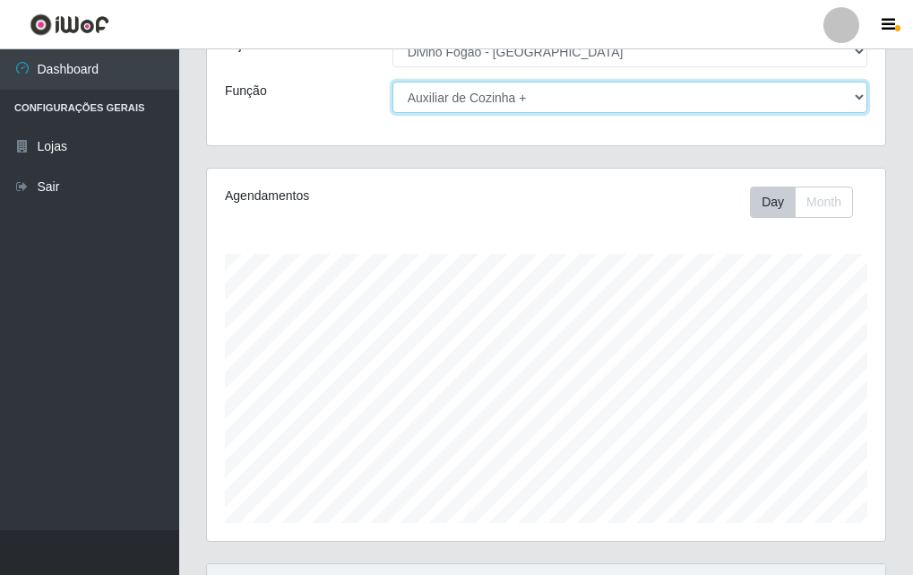
click at [440, 101] on select "[Selecione...] ASG ASG + ASG ++ Auxiliar de Cozinha Auxiliar de Cozinha + Auxil…" at bounding box center [630, 97] width 475 height 31
click at [393, 82] on select "[Selecione...] ASG ASG + ASG ++ Auxiliar de Cozinha Auxiliar de Cozinha + Auxil…" at bounding box center [630, 97] width 475 height 31
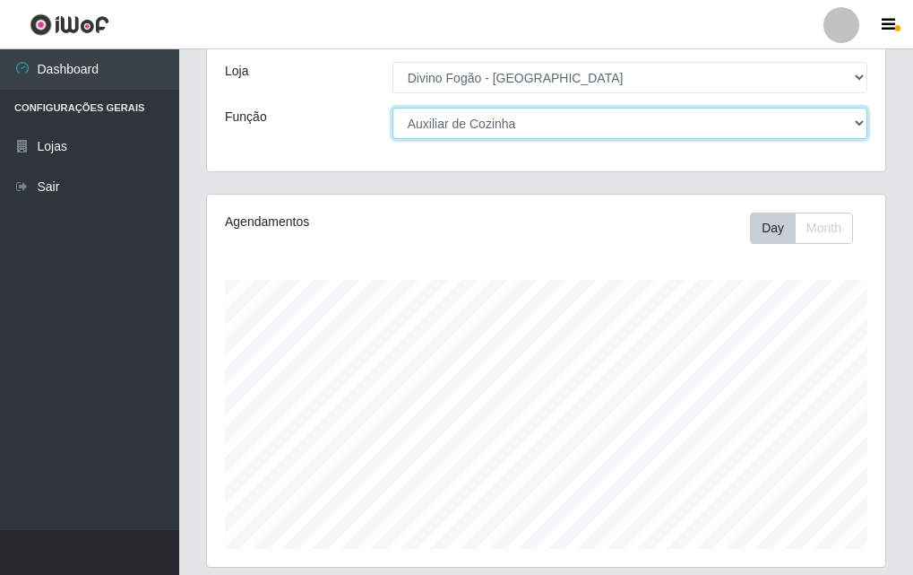
scroll to position [0, 0]
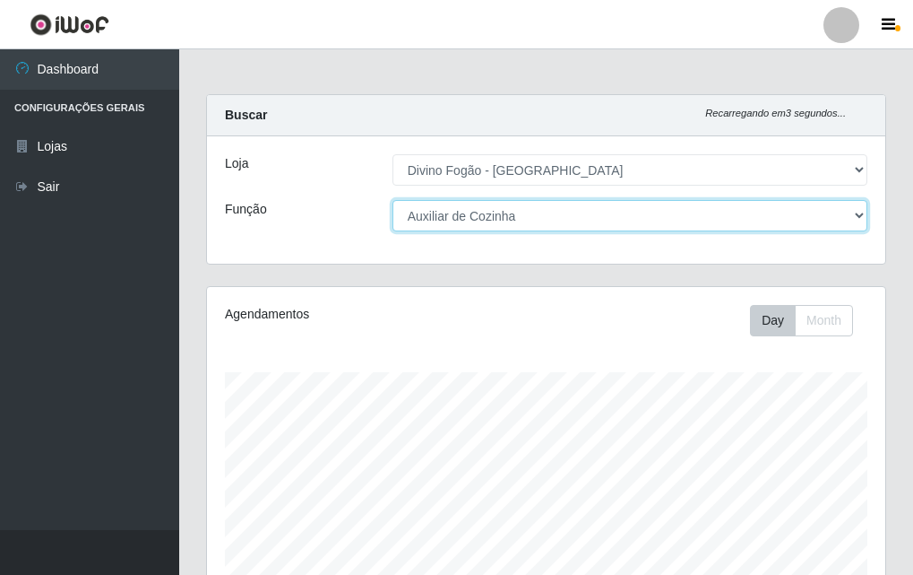
click at [445, 204] on select "[Selecione...] ASG ASG + ASG ++ Auxiliar de Cozinha Auxiliar de Cozinha + Auxil…" at bounding box center [630, 215] width 475 height 31
click at [393, 200] on select "[Selecione...] ASG ASG + ASG ++ Auxiliar de Cozinha Auxiliar de Cozinha + Auxil…" at bounding box center [630, 215] width 475 height 31
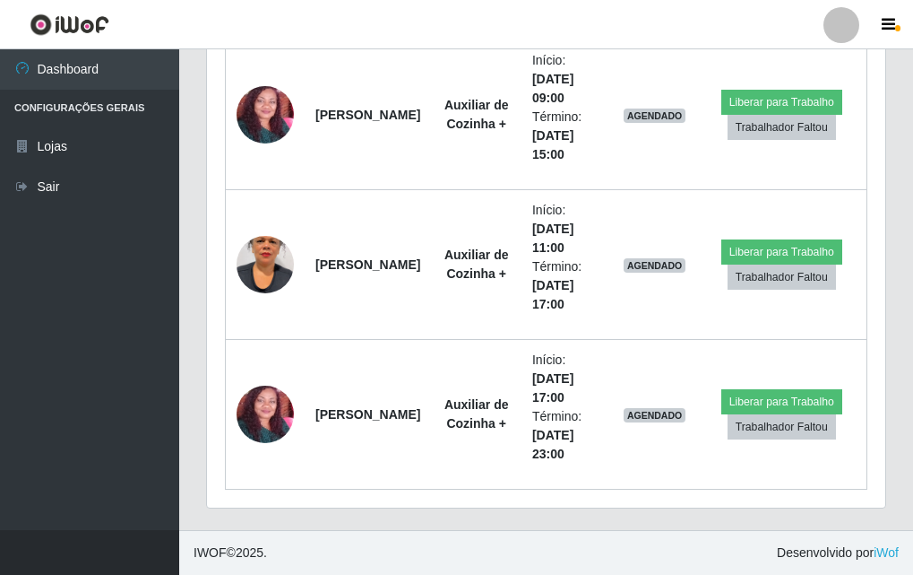
scroll to position [387, 0]
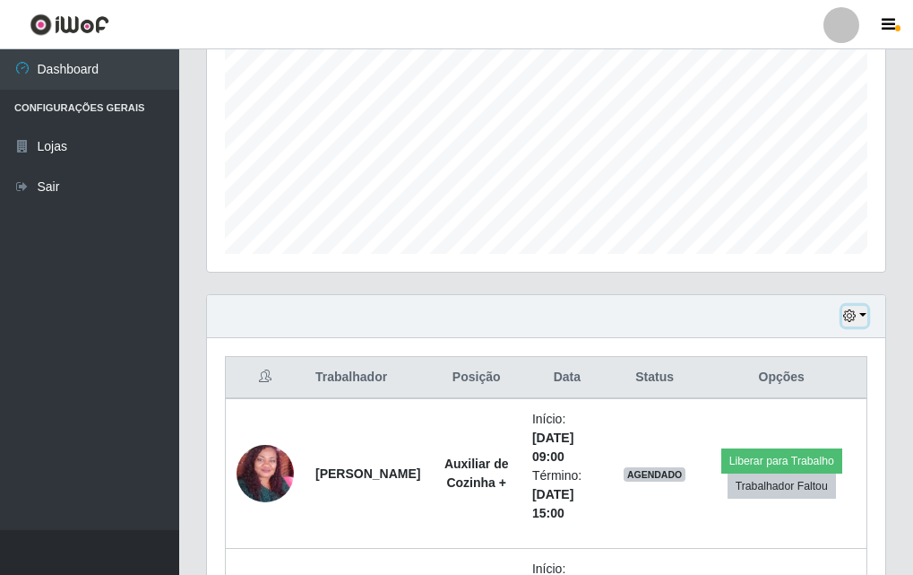
click at [855, 306] on button "button" at bounding box center [855, 316] width 25 height 21
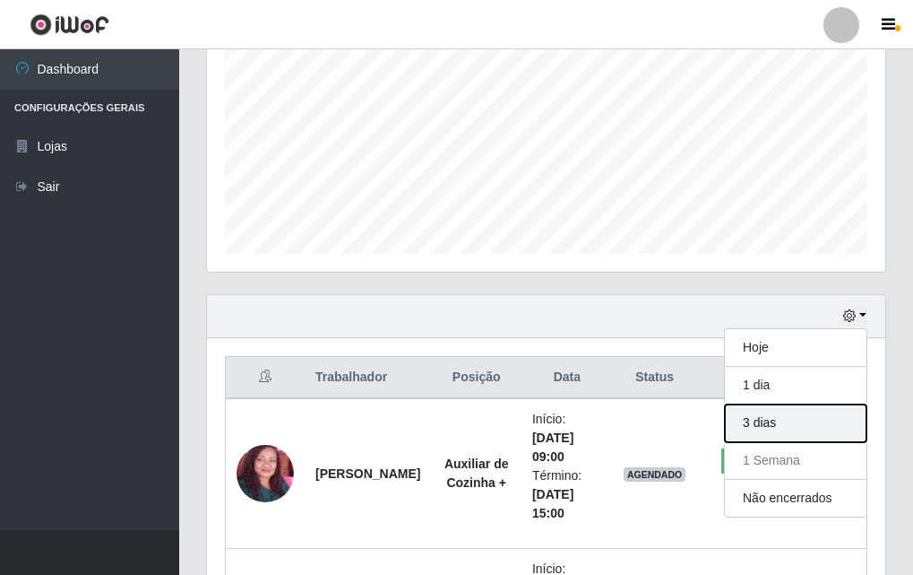
click at [783, 422] on button "3 dias" at bounding box center [796, 423] width 142 height 38
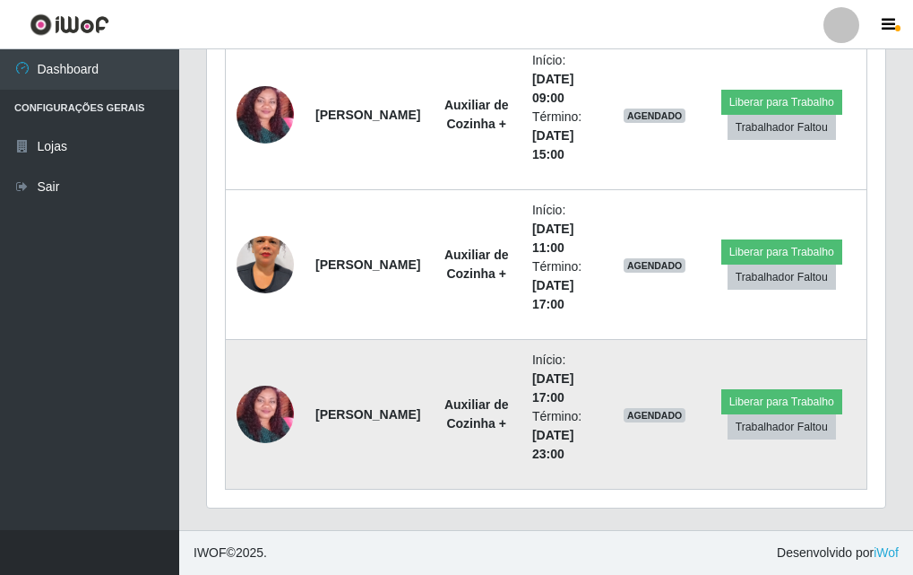
scroll to position [298, 0]
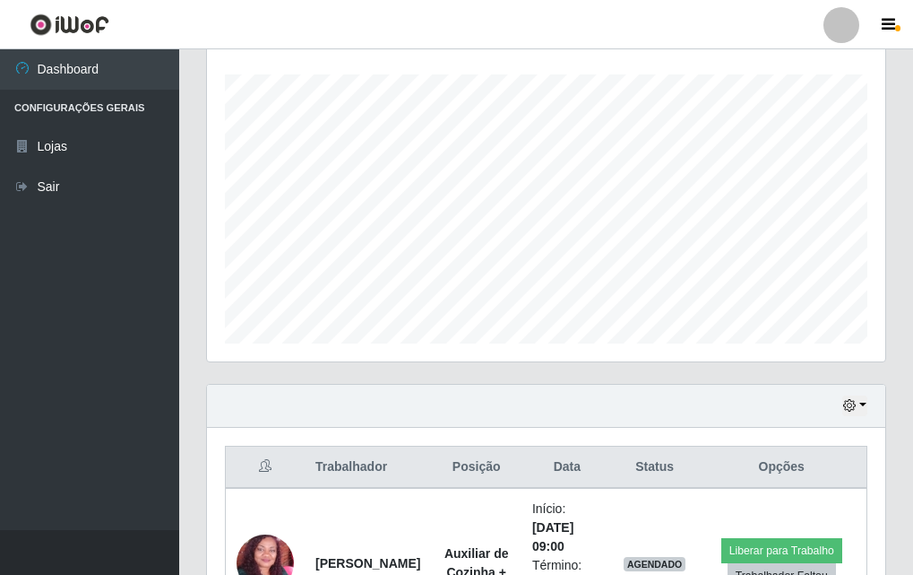
click at [870, 404] on div "Hoje 1 dia 3 dias 1 Semana Não encerrados" at bounding box center [546, 406] width 679 height 43
drag, startPoint x: 865, startPoint y: 414, endPoint x: 843, endPoint y: 432, distance: 28.0
click at [860, 418] on div "Hoje 1 dia 3 dias 1 Semana Não encerrados" at bounding box center [546, 406] width 679 height 43
click at [855, 405] on icon "button" at bounding box center [849, 405] width 13 height 13
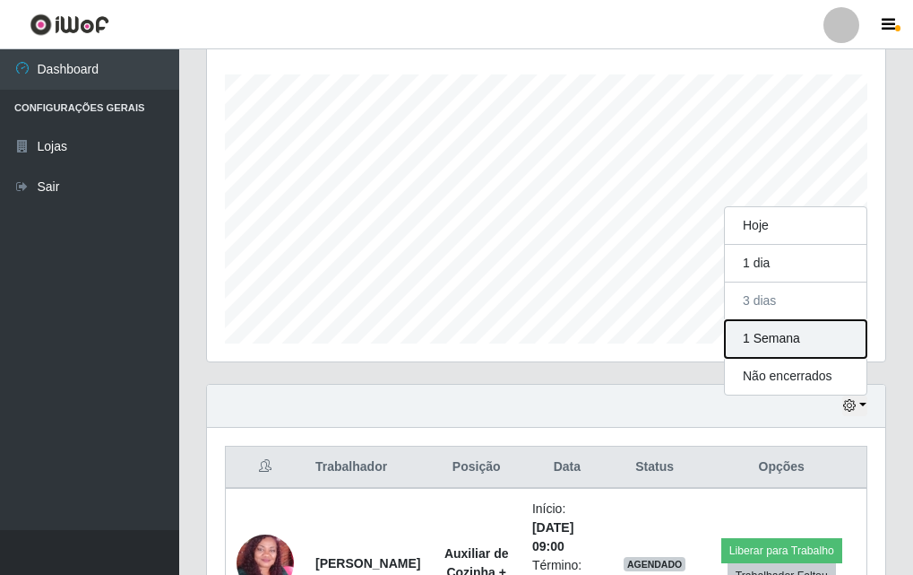
click at [773, 344] on button "1 Semana" at bounding box center [796, 339] width 142 height 38
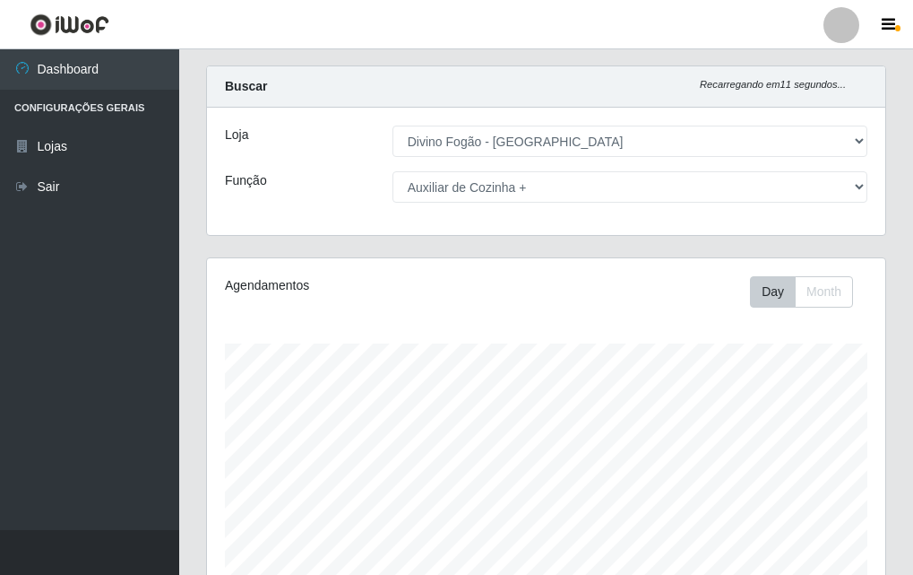
scroll to position [0, 0]
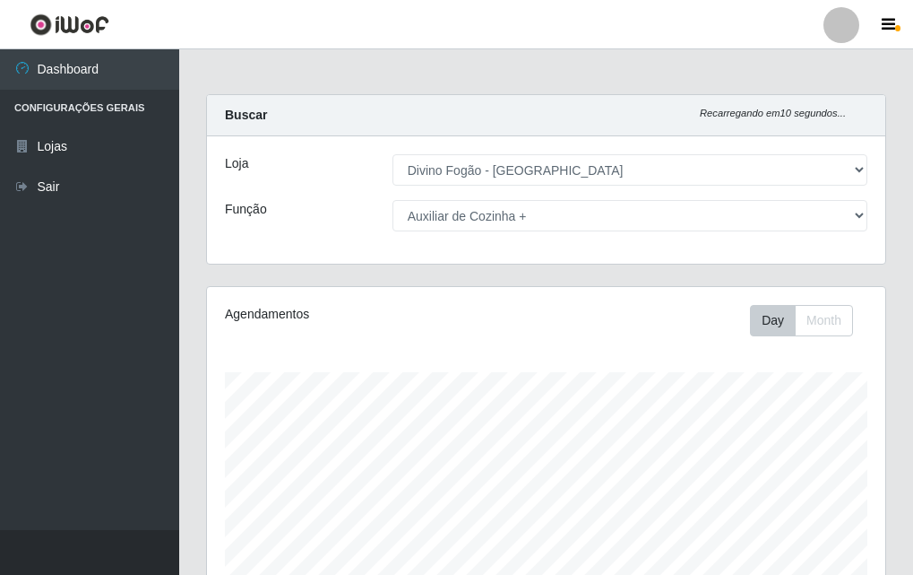
click at [448, 232] on div "Loja [Selecione...] Divino Fogão - Campina Grande Função [Selecione...] ASG ASG…" at bounding box center [546, 199] width 679 height 127
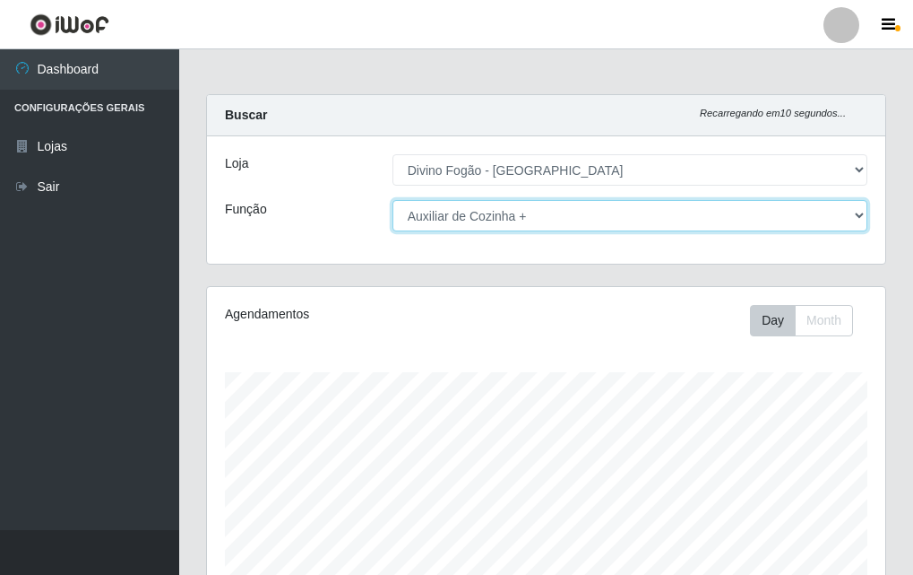
click at [460, 222] on select "[Selecione...] ASG ASG + ASG ++ Auxiliar de Cozinha Auxiliar de Cozinha + Auxil…" at bounding box center [630, 215] width 475 height 31
click at [393, 200] on select "[Selecione...] ASG ASG + ASG ++ Auxiliar de Cozinha Auxiliar de Cozinha + Auxil…" at bounding box center [630, 215] width 475 height 31
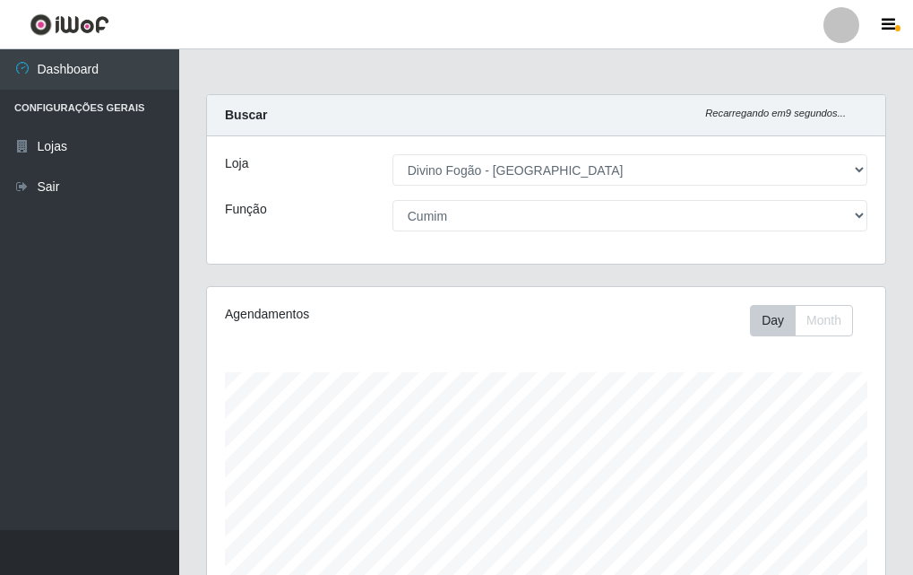
click at [470, 231] on div "Loja [Selecione...] Divino Fogão - Campina Grande Função [Selecione...] ASG ASG…" at bounding box center [546, 199] width 679 height 127
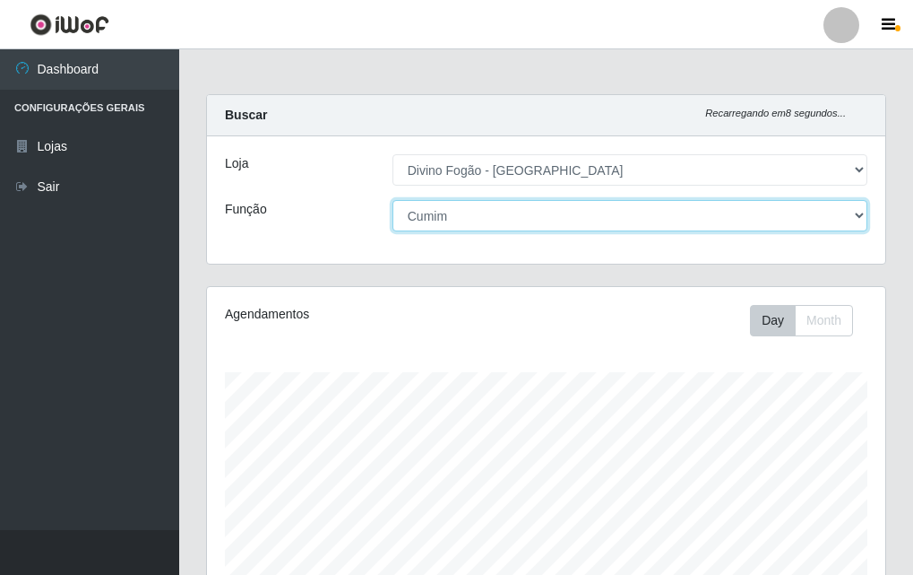
click at [479, 226] on select "[Selecione...] ASG ASG + ASG ++ Auxiliar de Cozinha Auxiliar de Cozinha + Auxil…" at bounding box center [630, 215] width 475 height 31
select select "95"
click at [393, 200] on select "[Selecione...] ASG ASG + ASG ++ Auxiliar de Cozinha Auxiliar de Cozinha + Auxil…" at bounding box center [630, 215] width 475 height 31
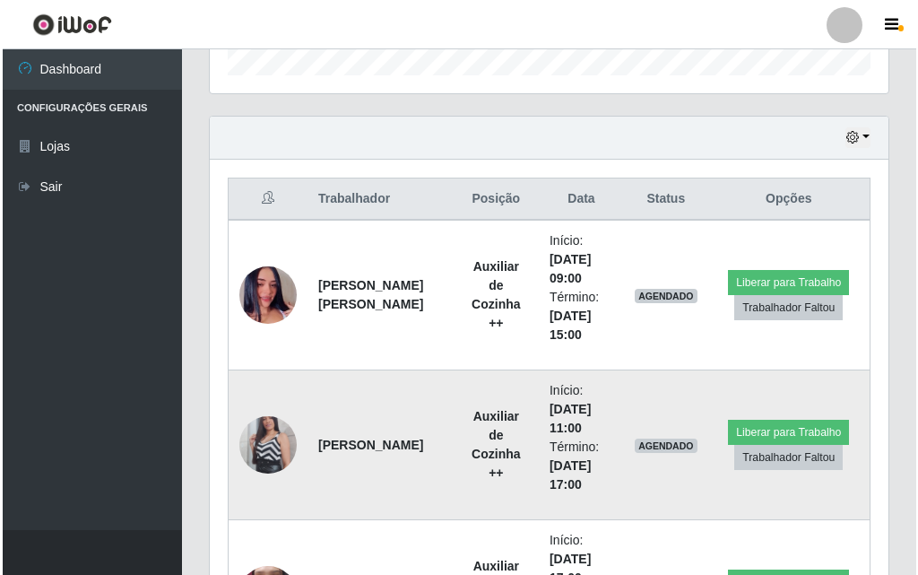
scroll to position [746, 0]
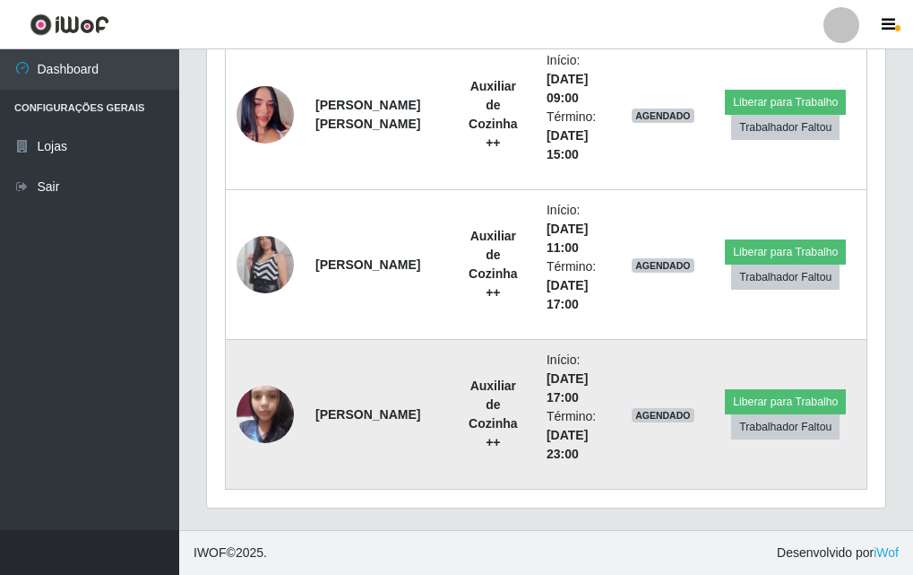
click at [264, 419] on img at bounding box center [265, 414] width 57 height 76
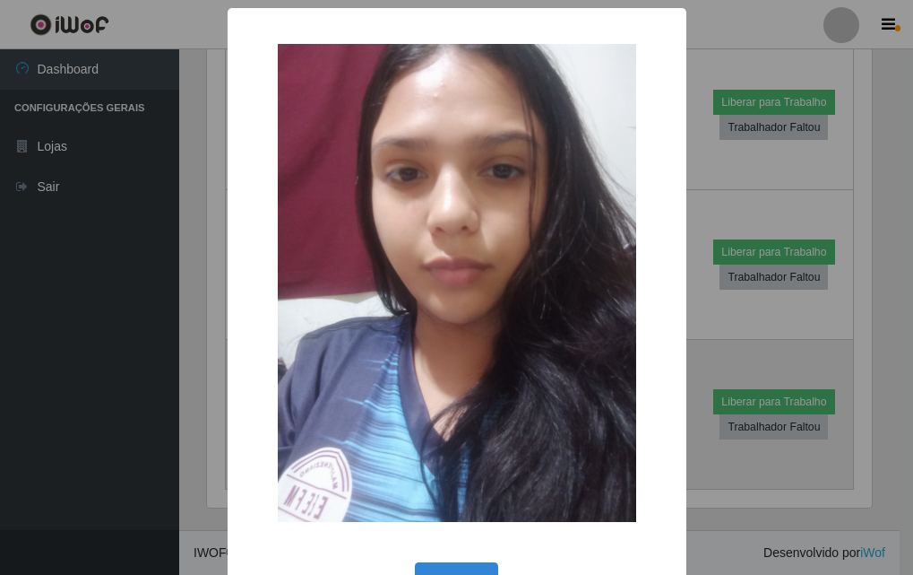
scroll to position [372, 670]
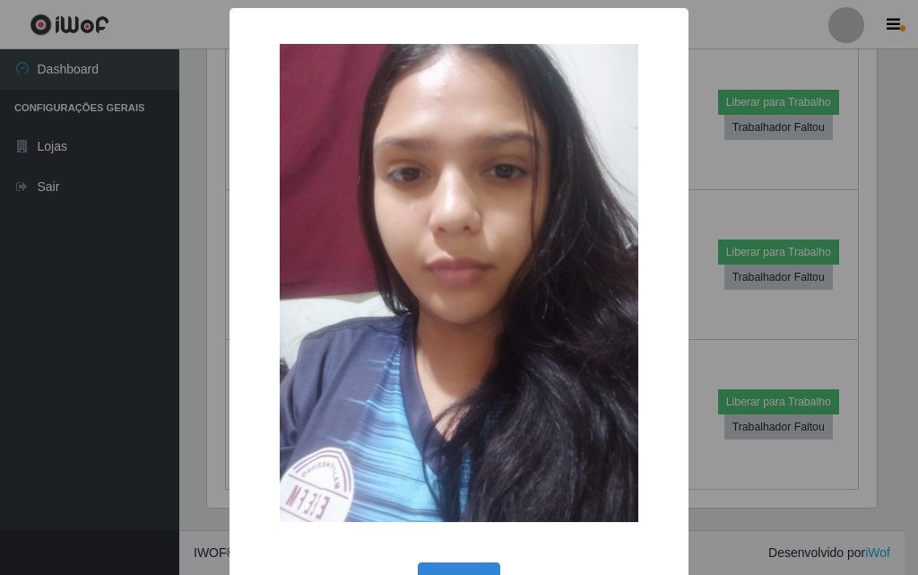
click at [443, 561] on div "OK Cancel" at bounding box center [458, 583] width 423 height 51
click at [442, 565] on button "OK" at bounding box center [459, 583] width 83 height 42
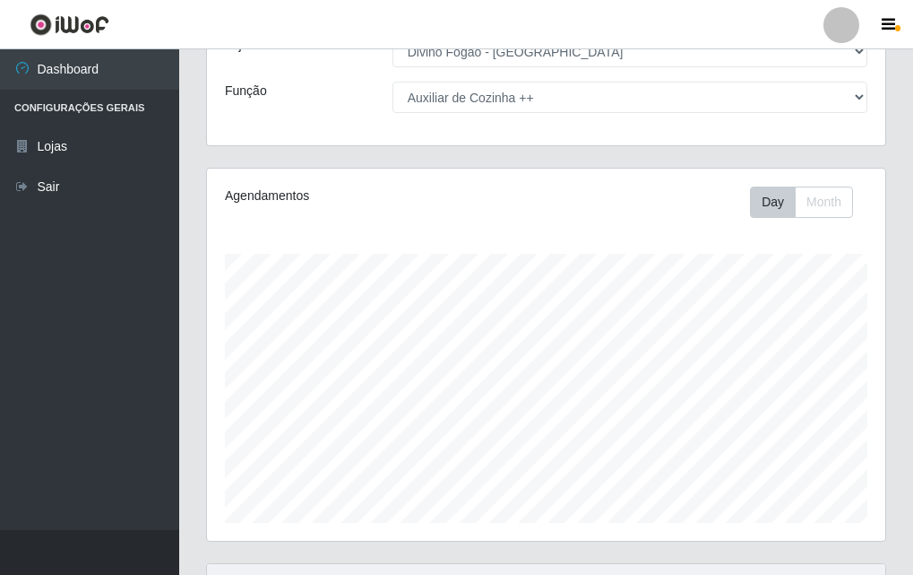
scroll to position [0, 0]
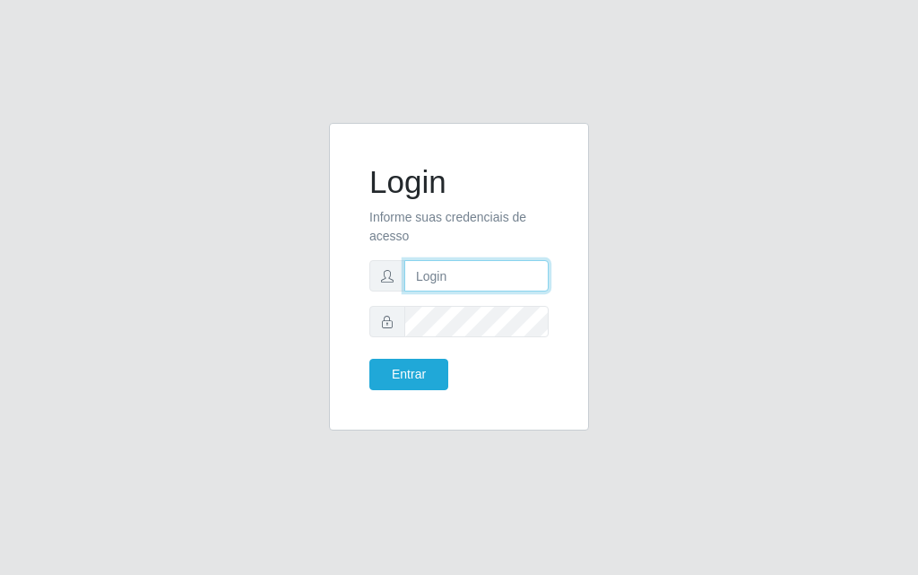
click at [457, 276] on input "text" at bounding box center [476, 275] width 144 height 31
type input "luiz@divinofogao"
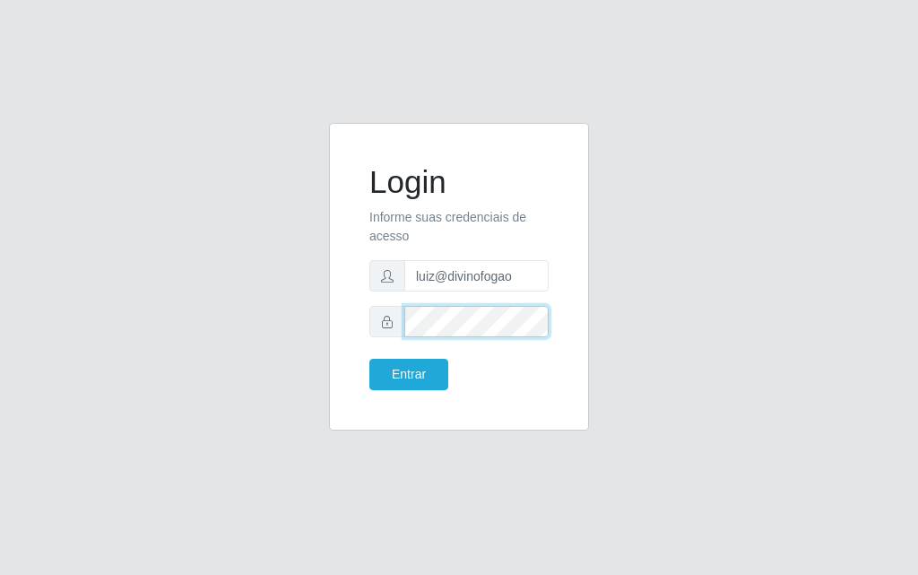
click at [369, 359] on button "Entrar" at bounding box center [408, 374] width 79 height 31
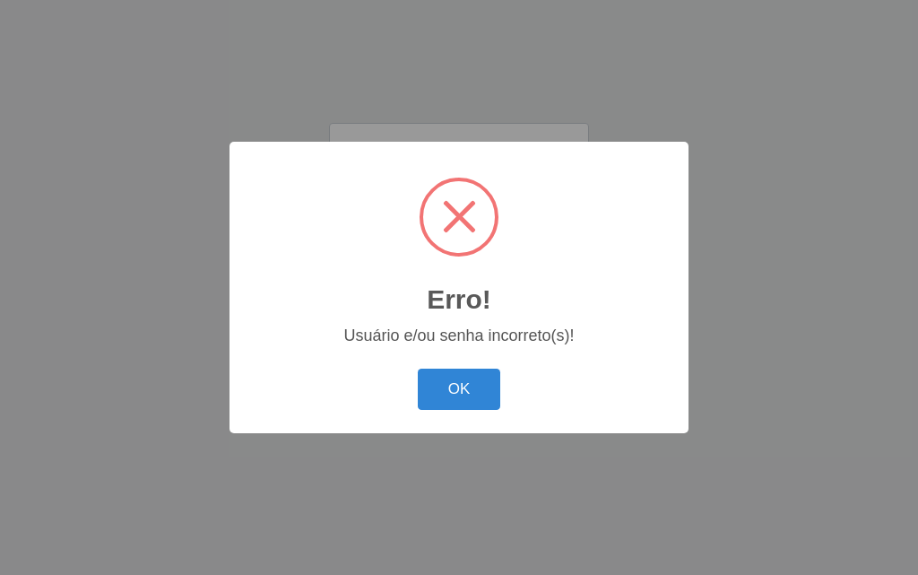
click at [416, 369] on div "OK Cancel" at bounding box center [458, 388] width 423 height 51
click at [488, 394] on button "OK" at bounding box center [459, 389] width 83 height 42
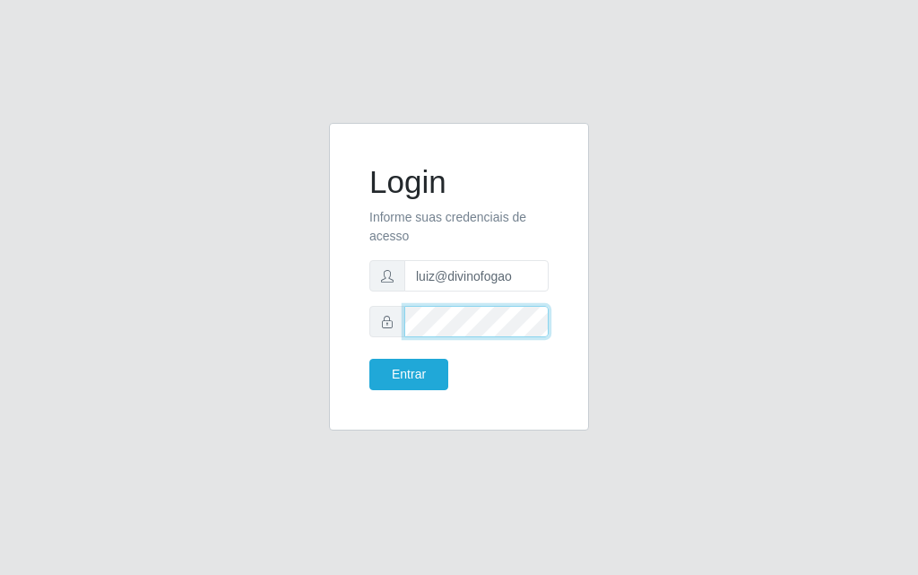
click at [369, 359] on button "Entrar" at bounding box center [408, 374] width 79 height 31
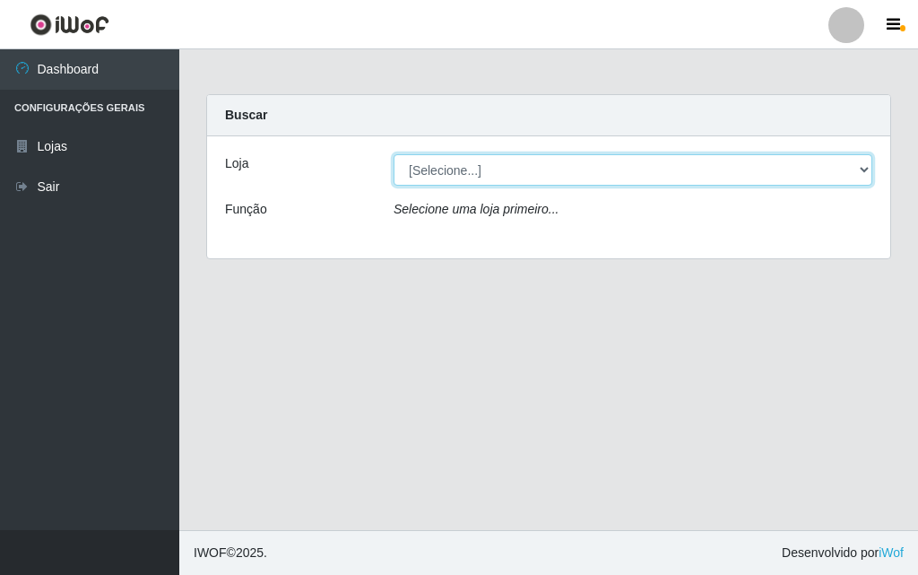
click at [482, 169] on select "[Selecione...] Divino Fogão - Campina Grande" at bounding box center [633, 169] width 479 height 31
select select "499"
click at [394, 154] on select "[Selecione...] Divino Fogão - Campina Grande" at bounding box center [633, 169] width 479 height 31
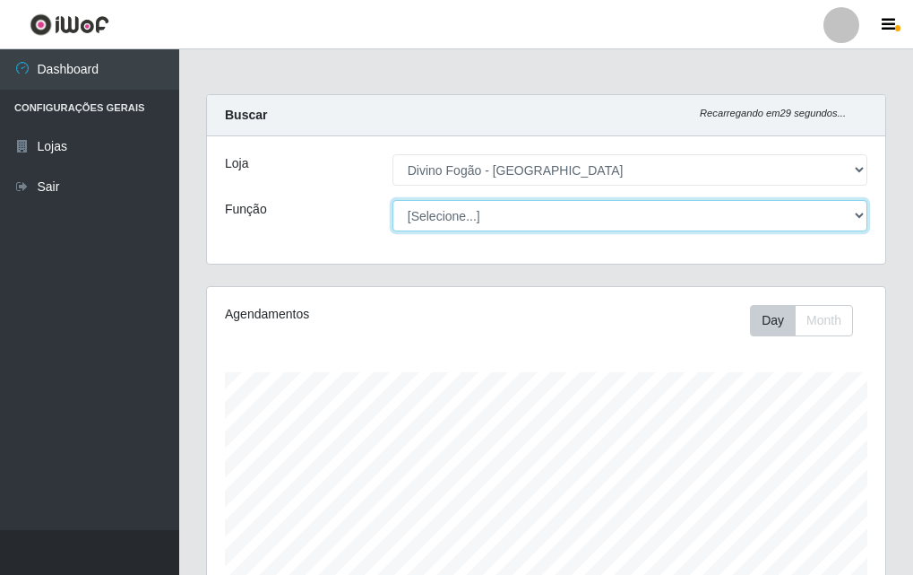
scroll to position [372, 679]
drag, startPoint x: 487, startPoint y: 224, endPoint x: 490, endPoint y: 214, distance: 10.5
click at [490, 214] on select "[Selecione...] ASG ASG + ASG ++ Auxiliar de Cozinha Auxiliar de Cozinha + Auxil…" at bounding box center [630, 215] width 475 height 31
click at [393, 200] on select "[Selecione...] ASG ASG + ASG ++ Auxiliar de Cozinha Auxiliar de Cozinha + Auxil…" at bounding box center [630, 215] width 475 height 31
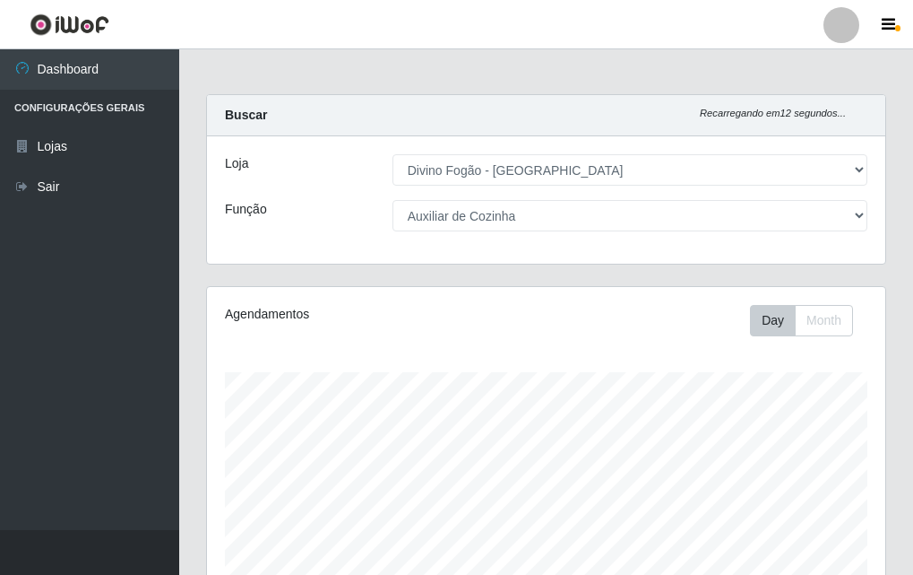
click at [518, 345] on div "Agendamentos Day Month" at bounding box center [546, 473] width 679 height 372
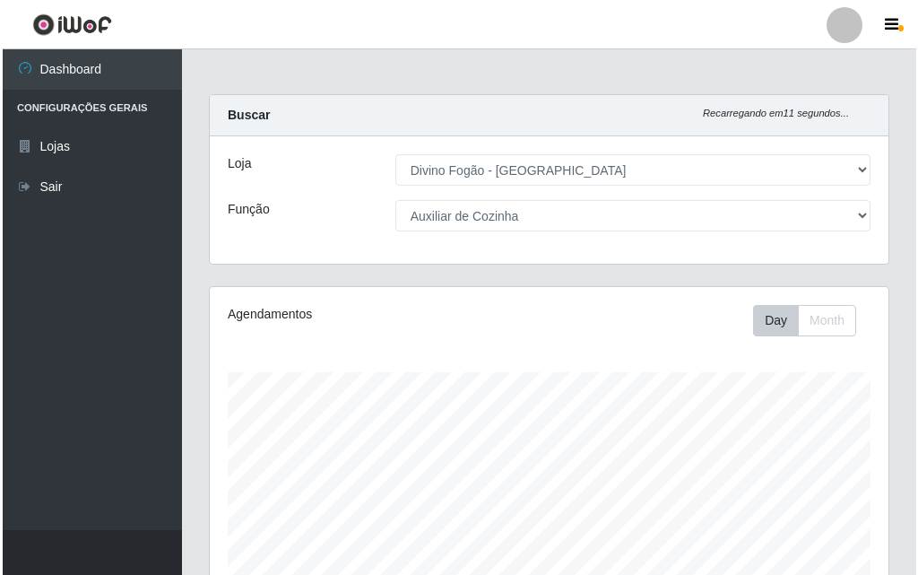
scroll to position [446, 0]
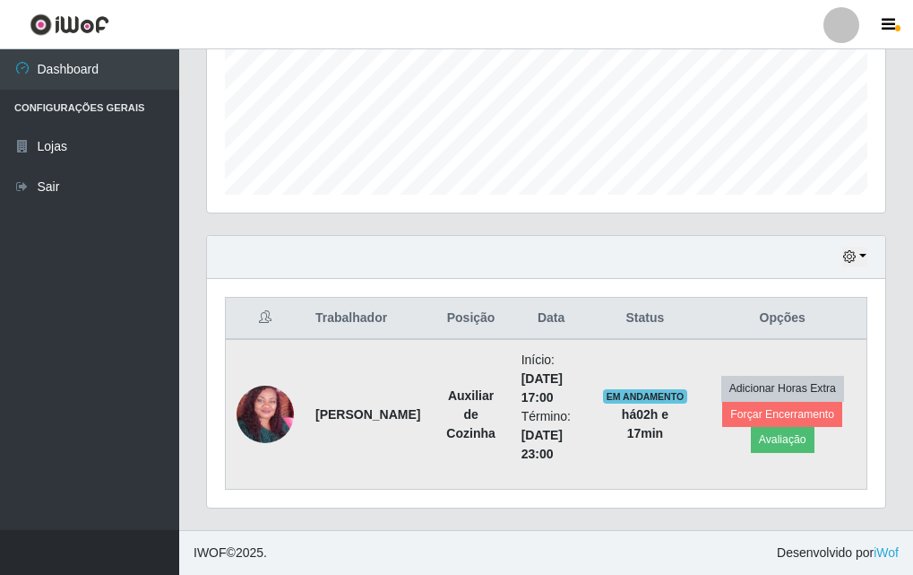
click at [299, 423] on td at bounding box center [266, 414] width 80 height 151
click at [246, 424] on img at bounding box center [265, 414] width 57 height 118
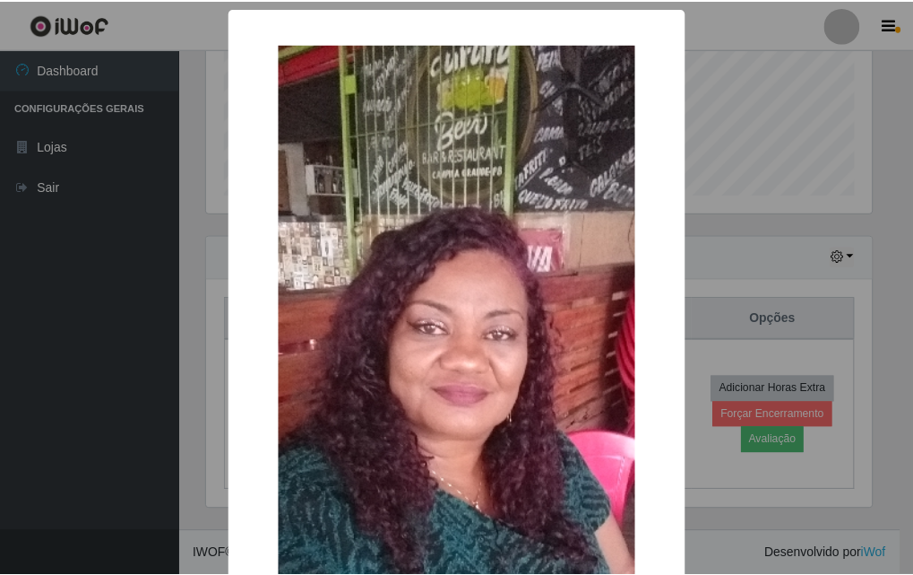
scroll to position [90, 0]
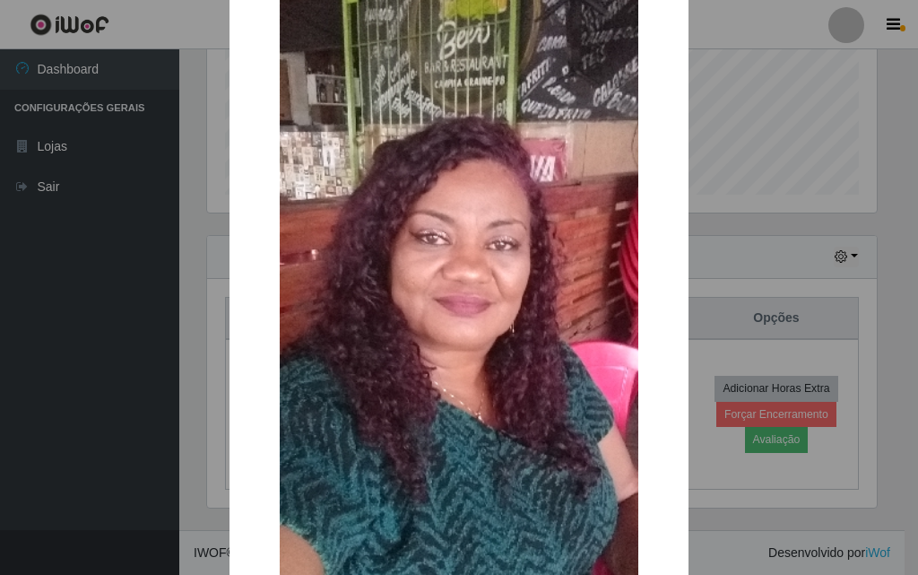
drag, startPoint x: 407, startPoint y: 349, endPoint x: 443, endPoint y: 347, distance: 35.9
click at [443, 347] on img at bounding box center [459, 323] width 359 height 738
click at [164, 295] on div "× OK Cancel" at bounding box center [459, 287] width 918 height 575
click at [229, 281] on div "× OK Cancel" at bounding box center [458, 357] width 459 height 879
click at [182, 305] on div "× OK Cancel" at bounding box center [459, 287] width 918 height 575
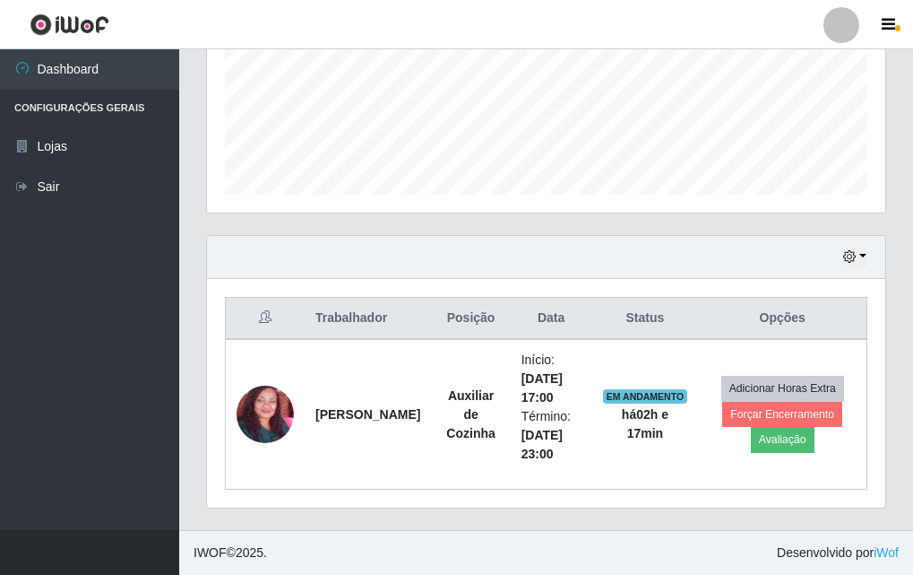
scroll to position [0, 0]
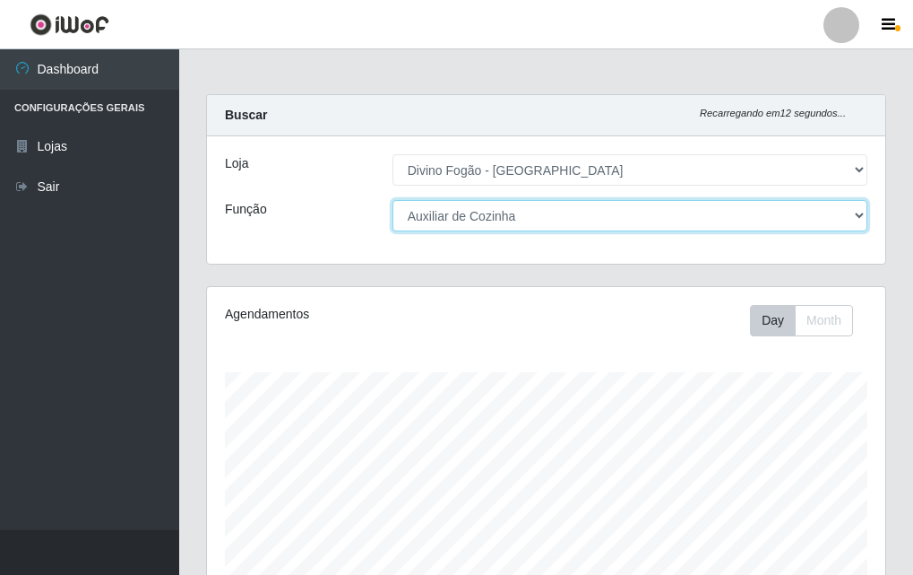
click at [422, 203] on select "[Selecione...] ASG ASG + ASG ++ Auxiliar de Cozinha Auxiliar de Cozinha + Auxil…" at bounding box center [630, 215] width 475 height 31
select select "17"
click at [393, 200] on select "[Selecione...] ASG ASG + ASG ++ Auxiliar de Cozinha Auxiliar de Cozinha + Auxil…" at bounding box center [630, 215] width 475 height 31
click at [454, 225] on select "[Selecione...] ASG ASG + ASG ++ Auxiliar de Cozinha Auxiliar de Cozinha + Auxil…" at bounding box center [630, 215] width 475 height 31
click at [463, 222] on select "[Selecione...] ASG ASG + ASG ++ Auxiliar de Cozinha Auxiliar de Cozinha + Auxil…" at bounding box center [630, 215] width 475 height 31
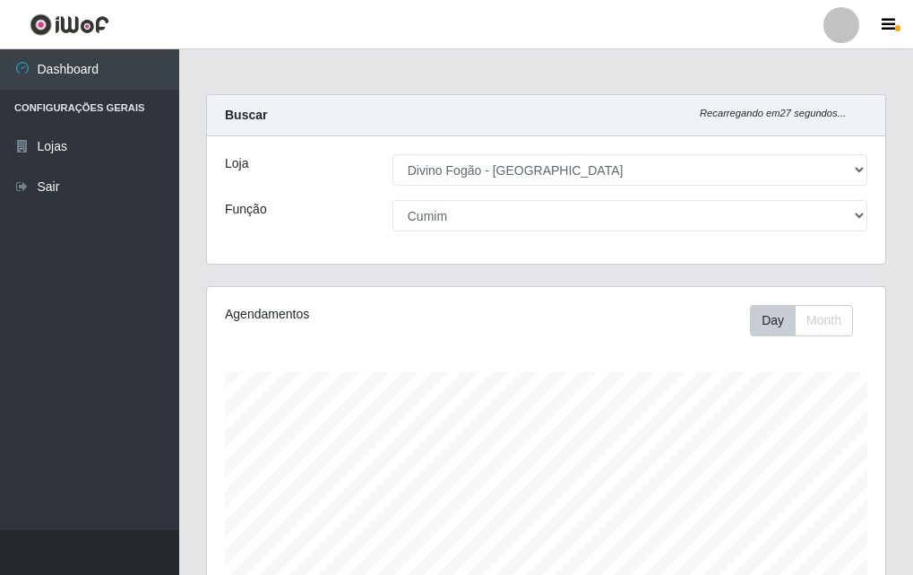
click at [376, 219] on div "Função" at bounding box center [296, 215] width 168 height 31
